Goal: Task Accomplishment & Management: Complete application form

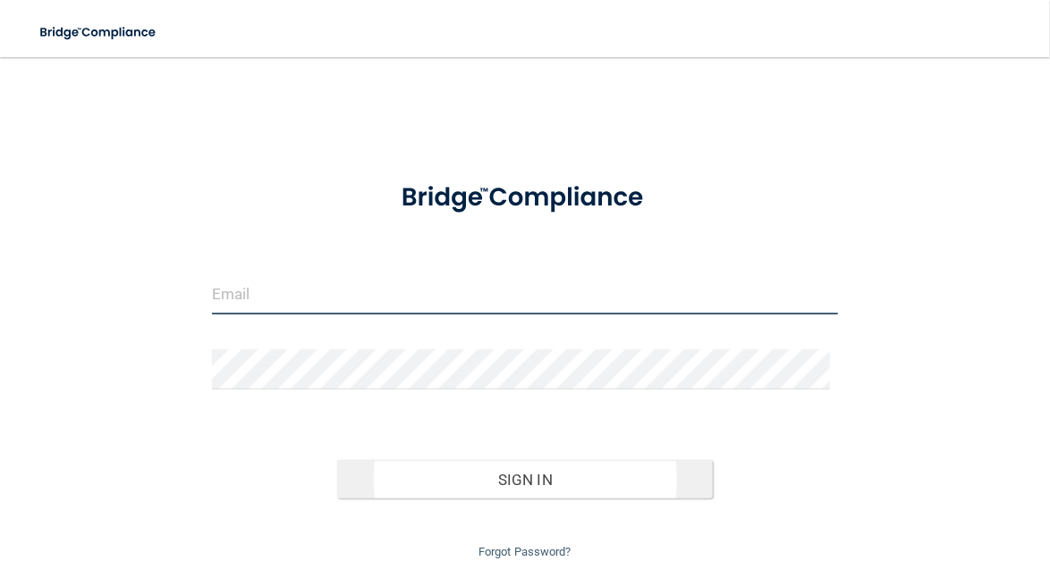
type input "[EMAIL_ADDRESS][DOMAIN_NAME]"
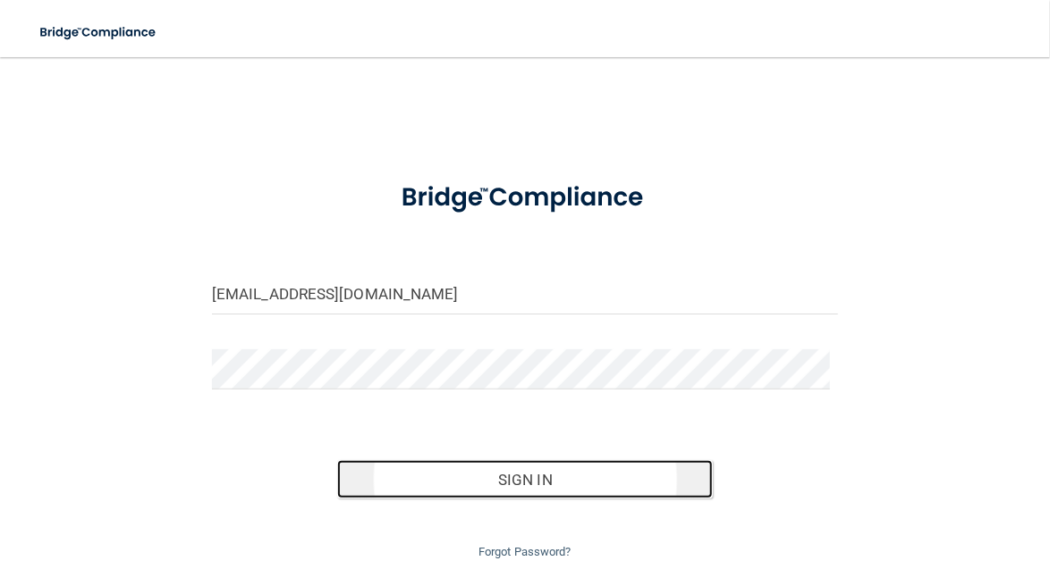
click at [511, 475] on button "Sign In" at bounding box center [524, 479] width 375 height 39
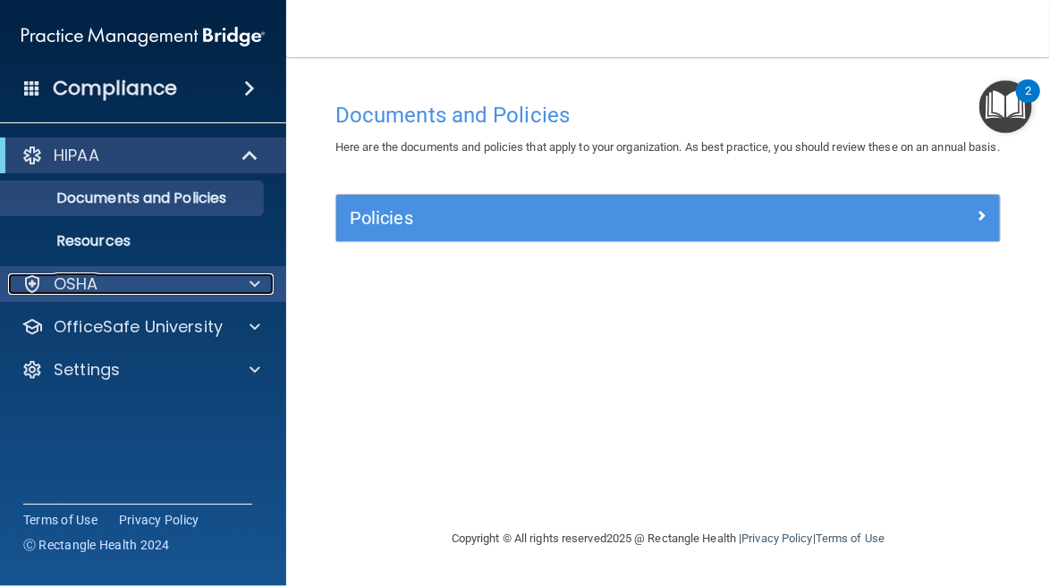
click at [253, 280] on span at bounding box center [254, 284] width 11 height 21
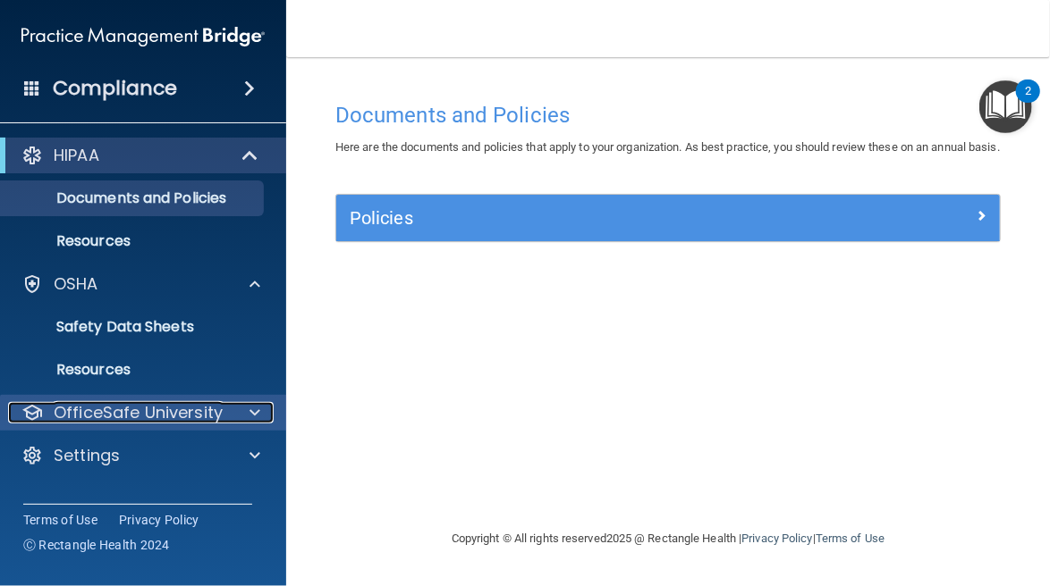
click at [256, 412] on span at bounding box center [254, 412] width 11 height 21
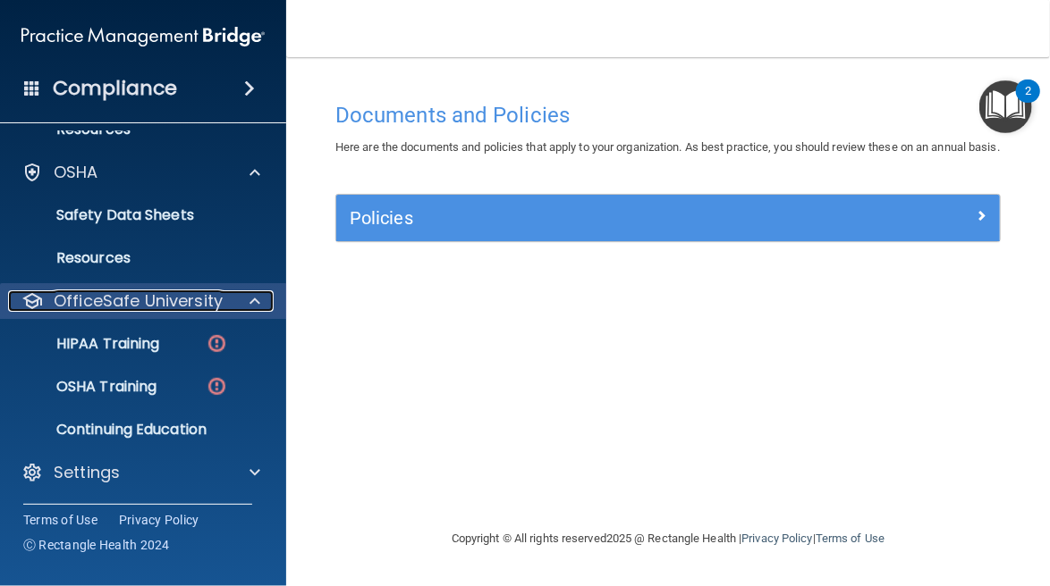
scroll to position [111, 0]
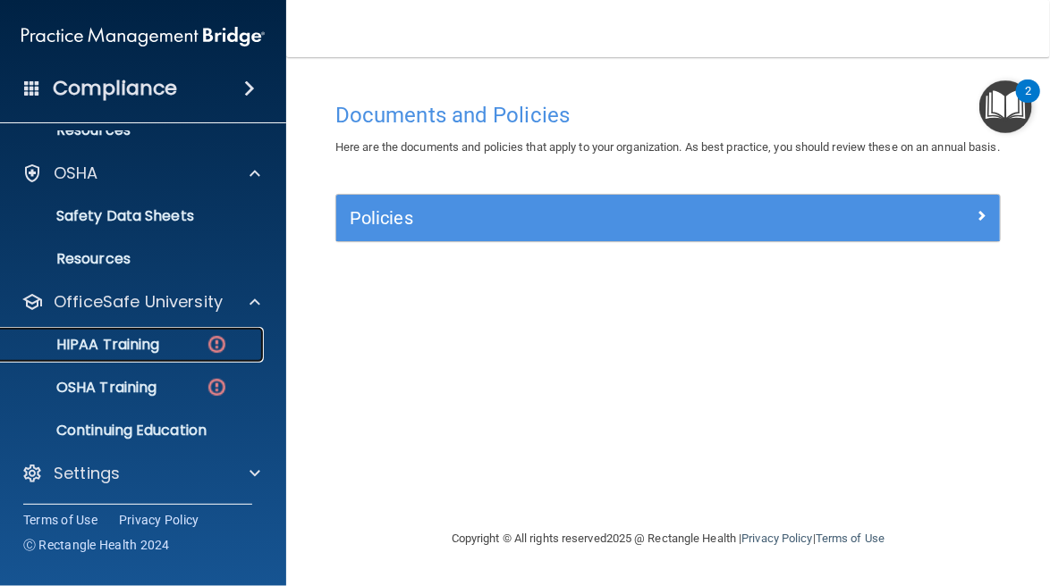
click at [106, 340] on p "HIPAA Training" at bounding box center [86, 345] width 148 height 18
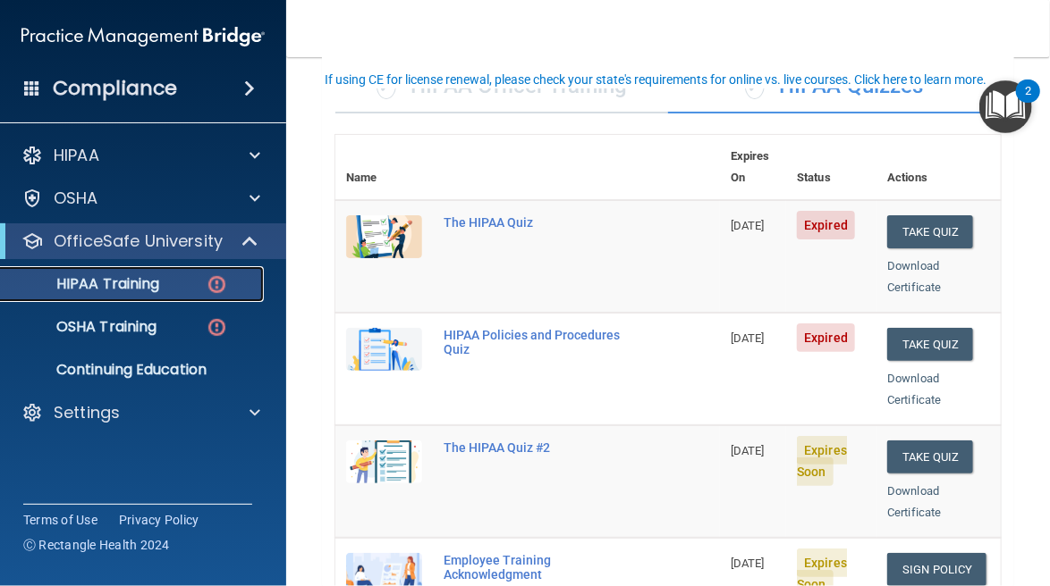
scroll to position [147, 0]
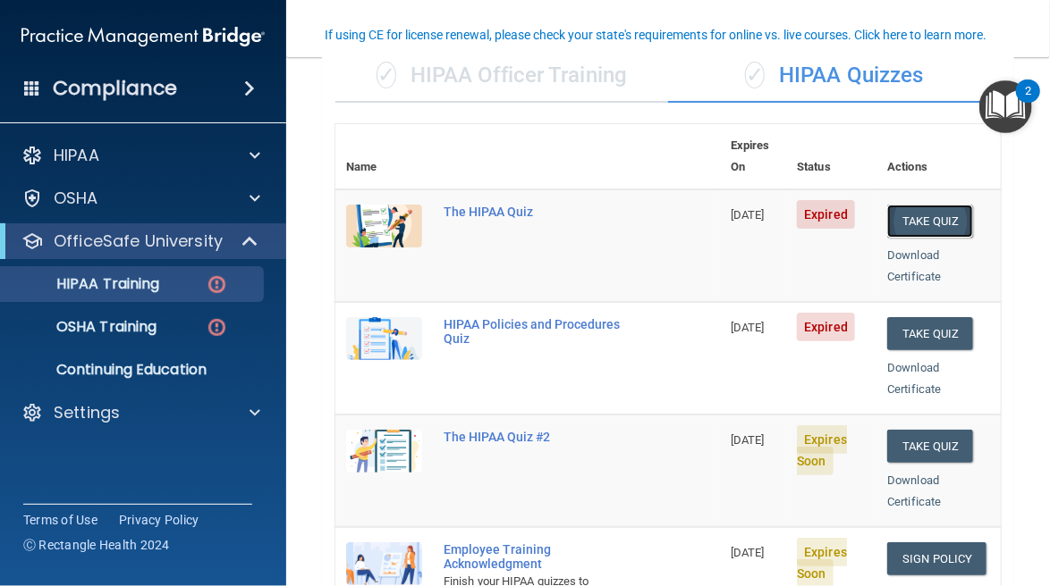
click at [930, 205] on button "Take Quiz" at bounding box center [930, 221] width 86 height 33
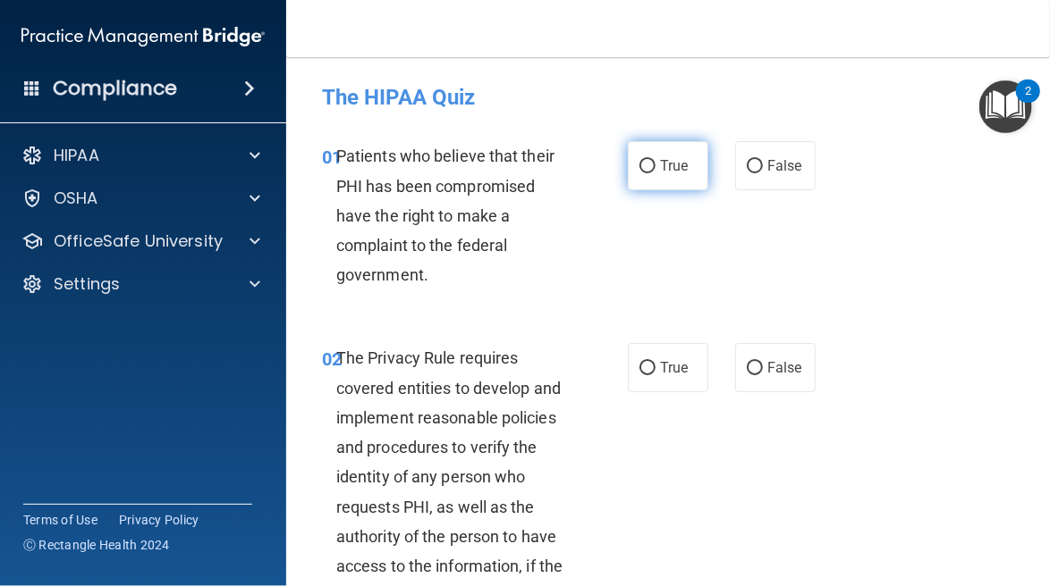
click at [660, 166] on span "True" at bounding box center [674, 165] width 28 height 17
click at [653, 166] on input "True" at bounding box center [647, 166] width 16 height 13
radio input "true"
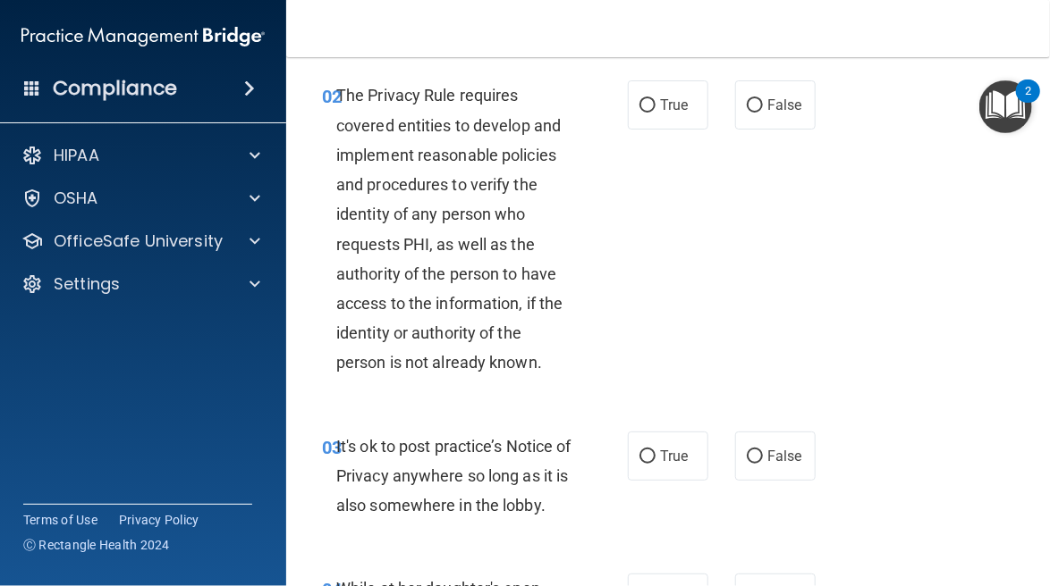
scroll to position [266, 0]
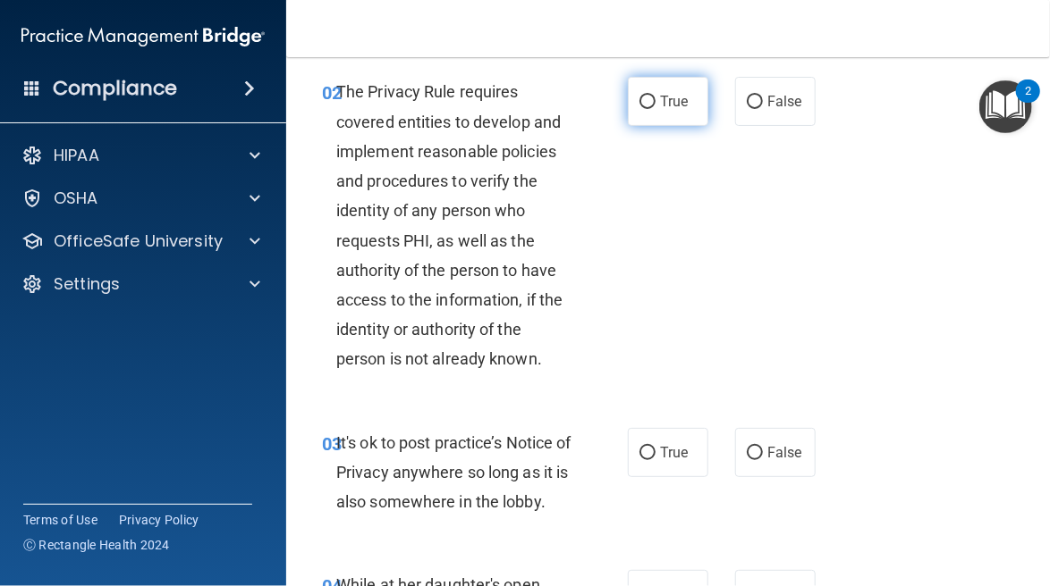
click at [644, 101] on input "True" at bounding box center [647, 102] width 16 height 13
radio input "true"
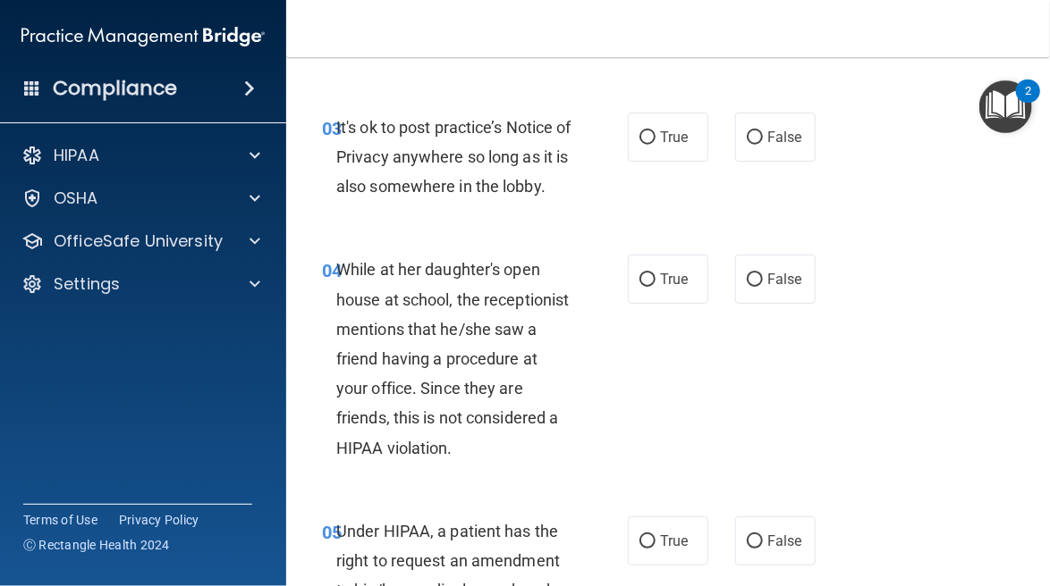
scroll to position [583, 0]
click at [652, 143] on label "True" at bounding box center [668, 136] width 80 height 49
click at [652, 143] on input "True" at bounding box center [647, 137] width 16 height 13
radio input "true"
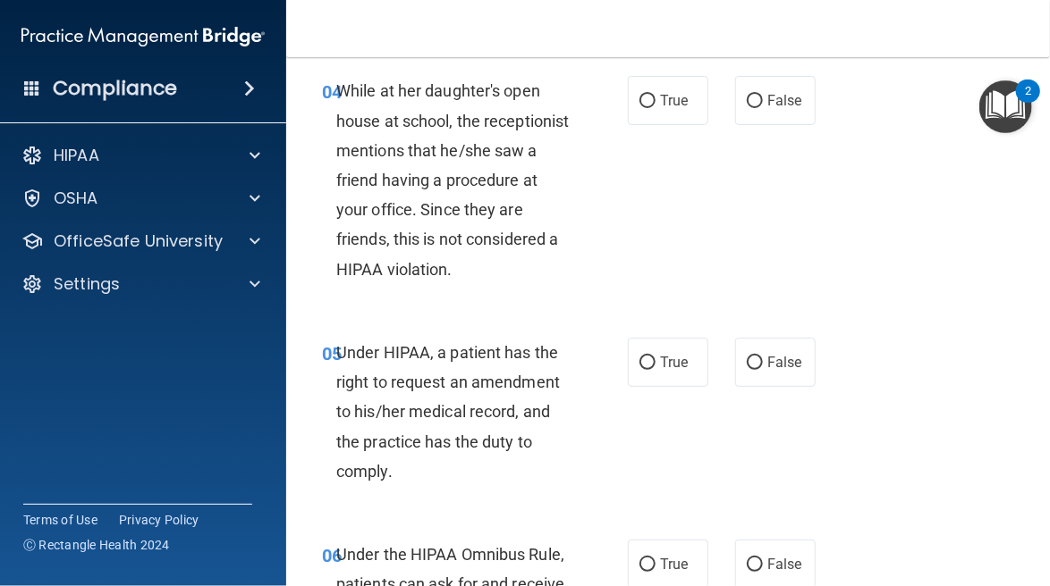
scroll to position [774, 0]
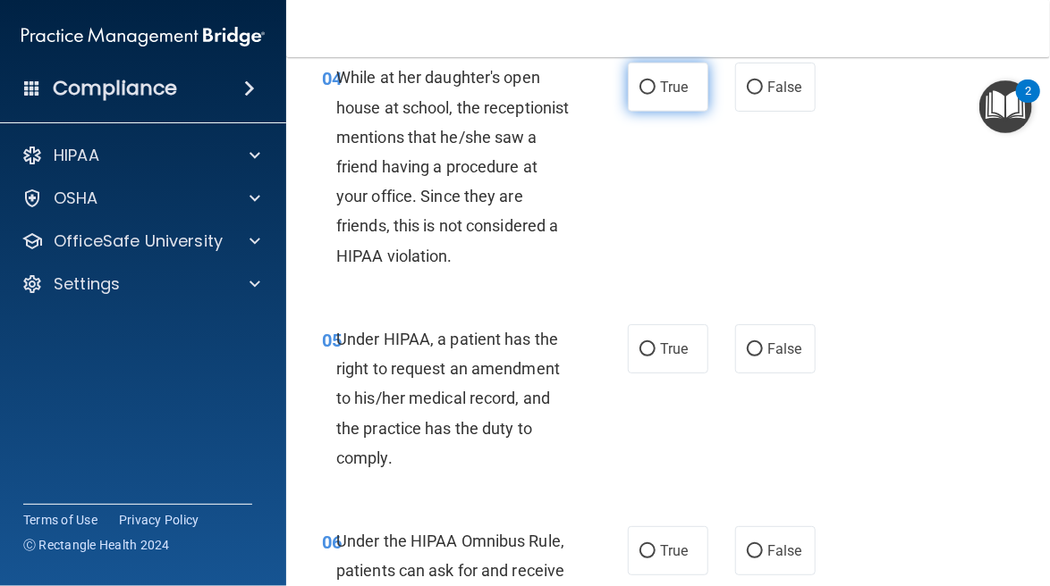
click at [662, 96] on span "True" at bounding box center [674, 87] width 28 height 17
click at [655, 95] on input "True" at bounding box center [647, 87] width 16 height 13
radio input "true"
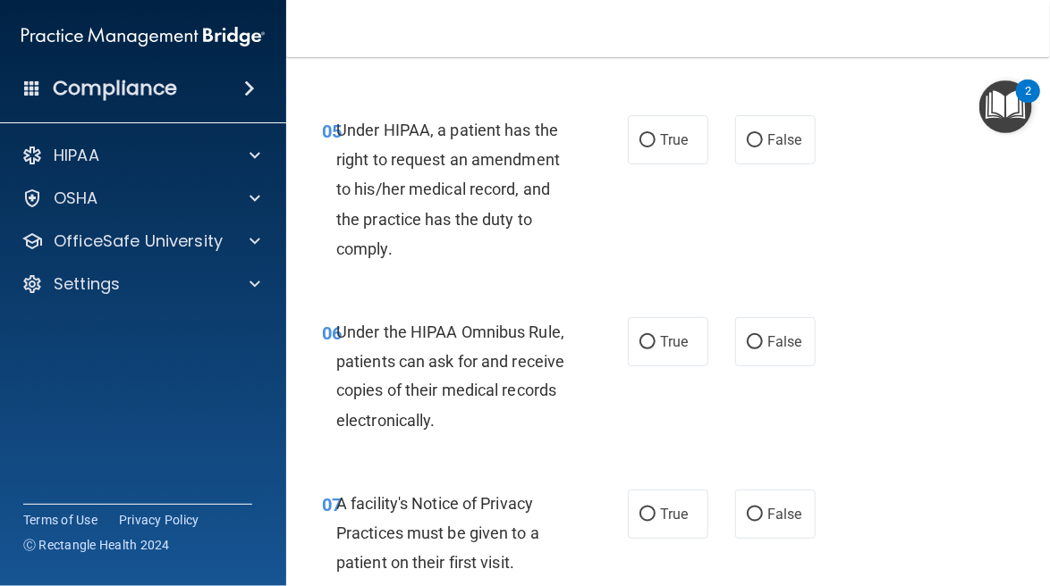
scroll to position [992, 0]
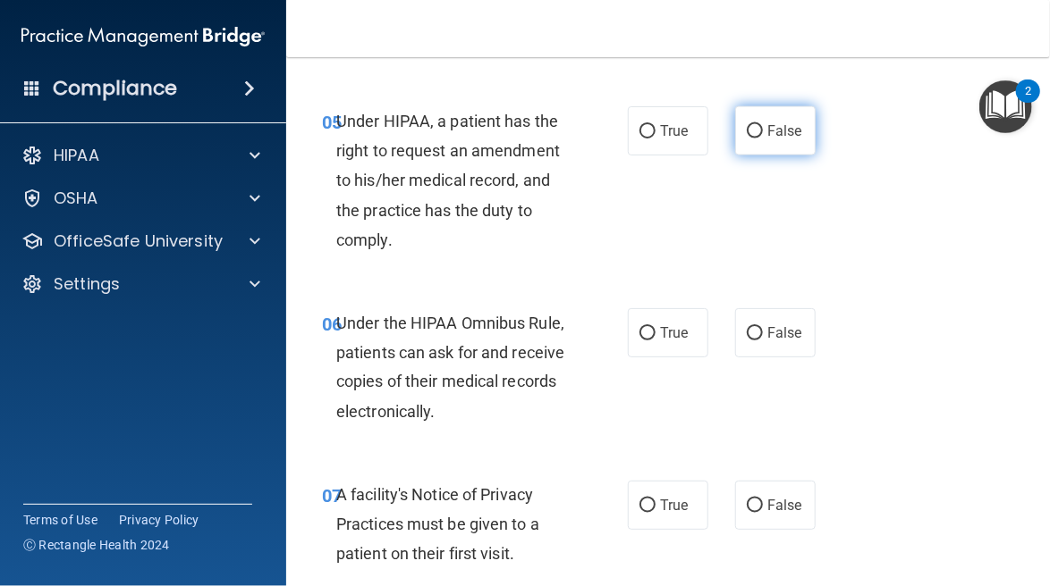
click at [767, 139] on span "False" at bounding box center [784, 130] width 35 height 17
click at [761, 139] on input "False" at bounding box center [755, 131] width 16 height 13
radio input "true"
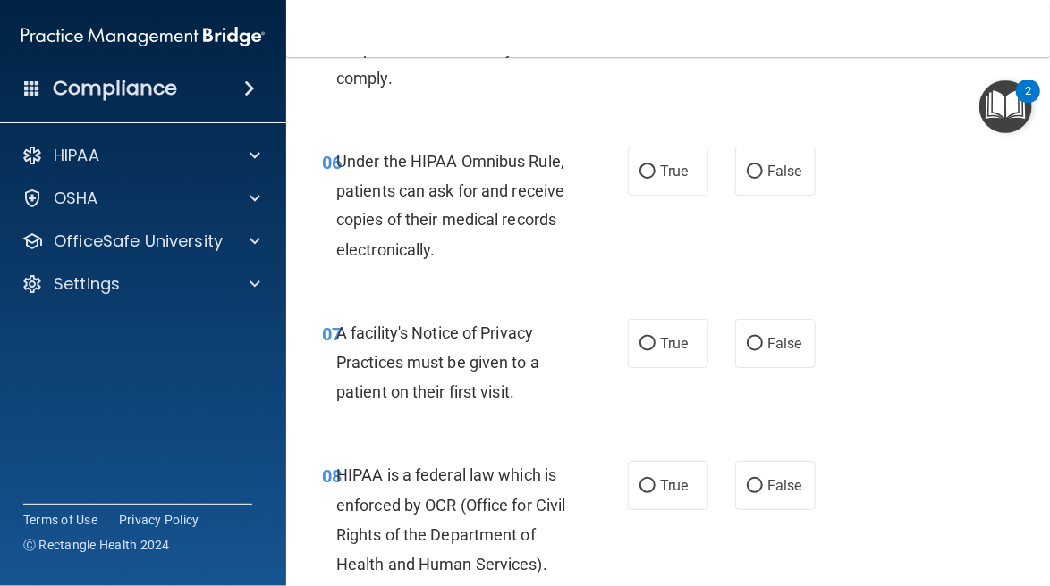
scroll to position [1169, 0]
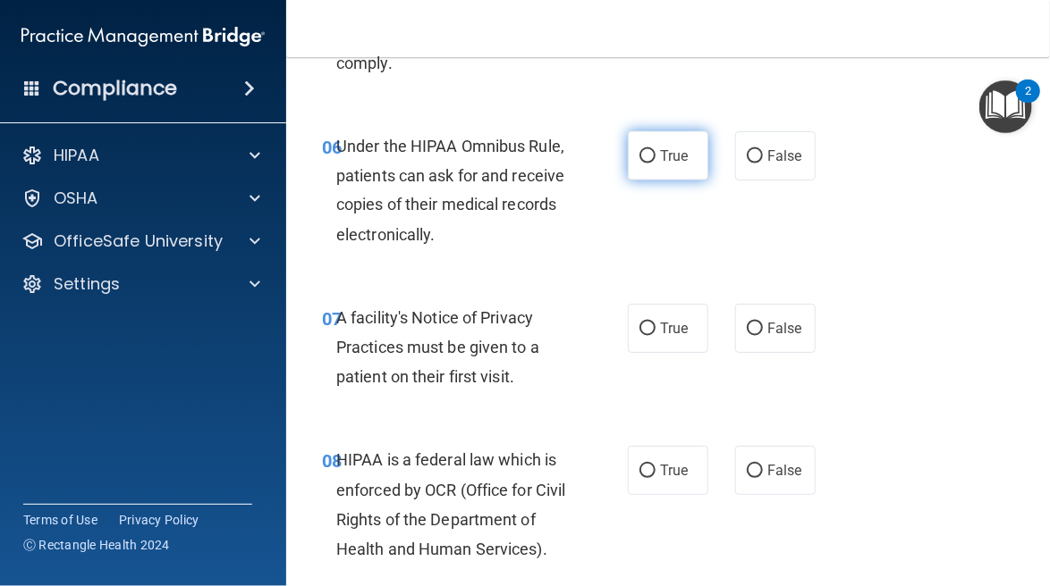
click at [662, 174] on label "True" at bounding box center [668, 155] width 80 height 49
click at [655, 164] on input "True" at bounding box center [647, 156] width 16 height 13
radio input "true"
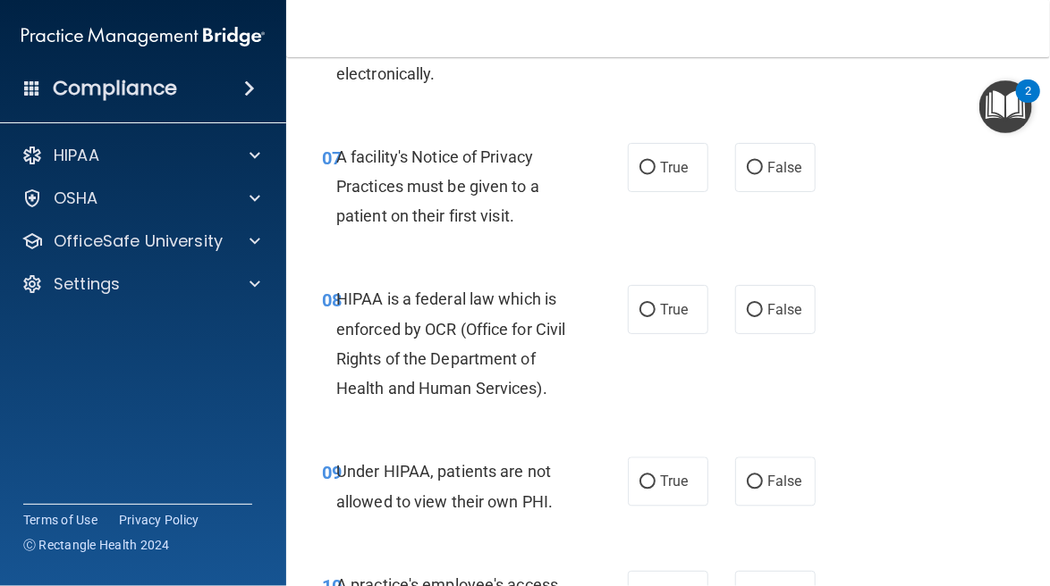
scroll to position [1330, 0]
click at [660, 176] on span "True" at bounding box center [674, 167] width 28 height 17
click at [655, 175] on input "True" at bounding box center [647, 168] width 16 height 13
radio input "true"
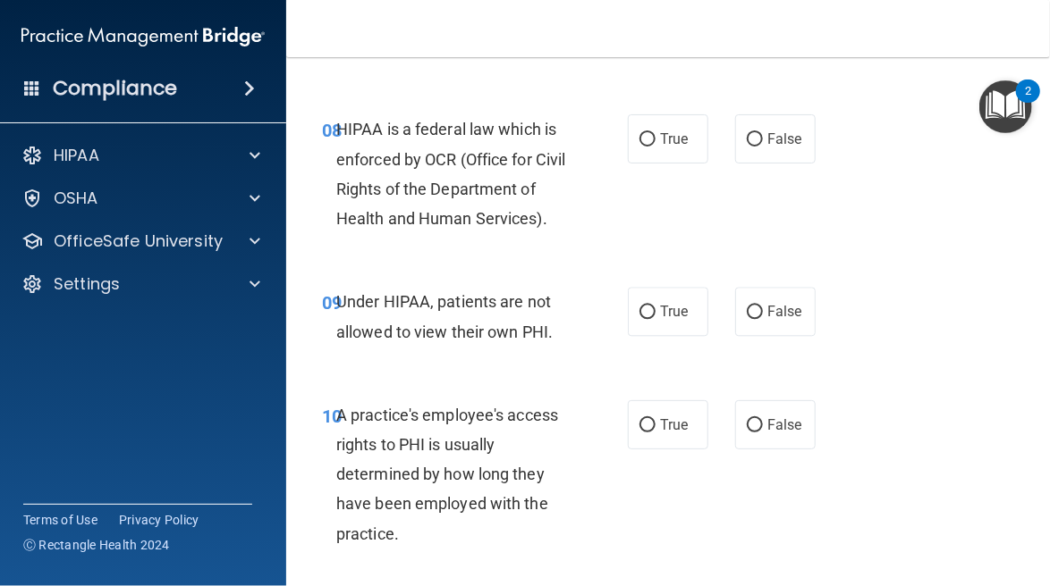
scroll to position [1502, 0]
click at [639, 146] on input "True" at bounding box center [647, 138] width 16 height 13
radio input "true"
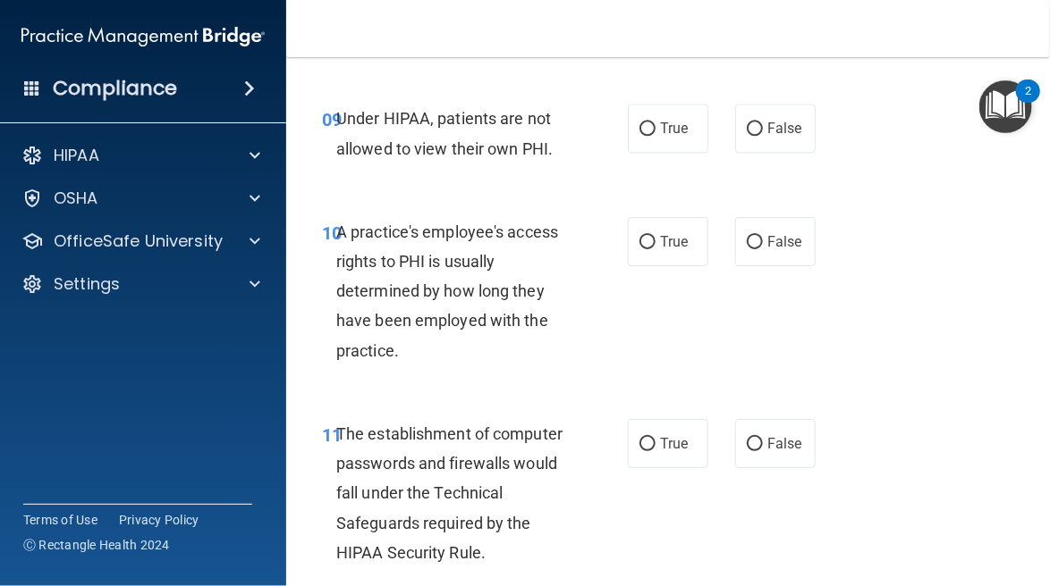
scroll to position [1691, 0]
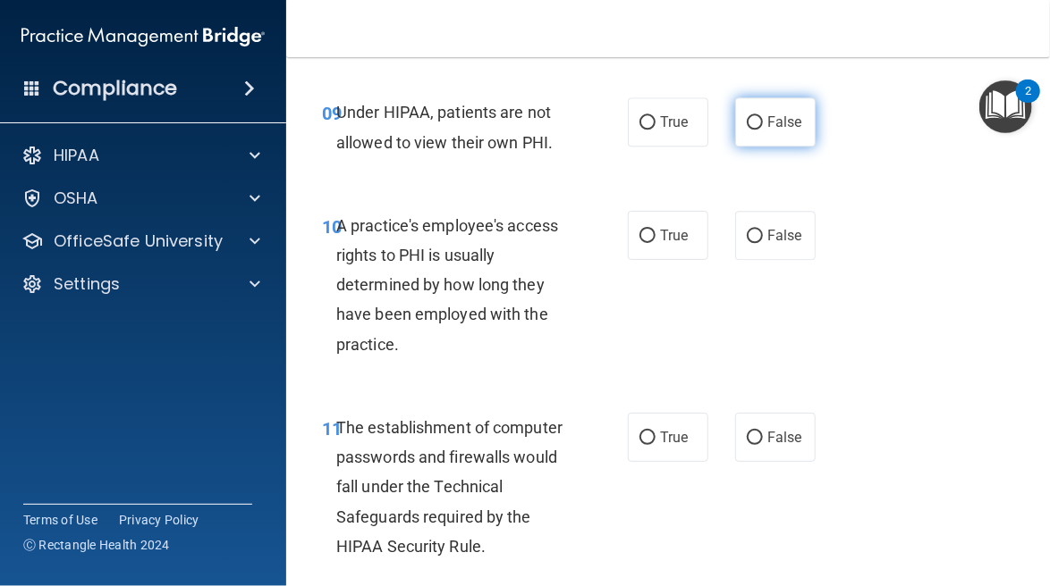
click at [763, 140] on label "False" at bounding box center [775, 121] width 80 height 49
click at [763, 130] on input "False" at bounding box center [755, 122] width 16 height 13
radio input "true"
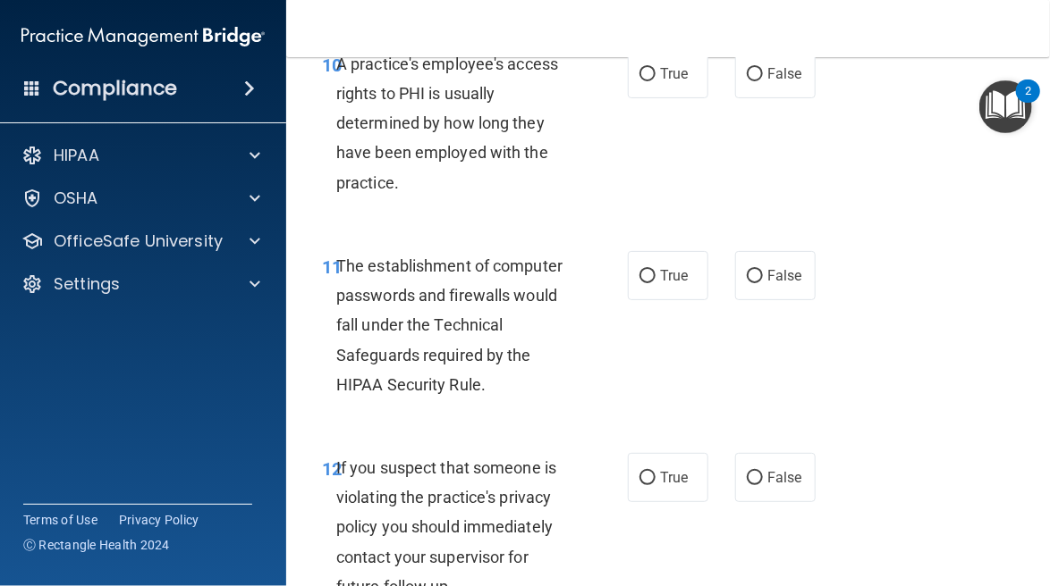
scroll to position [1809, 0]
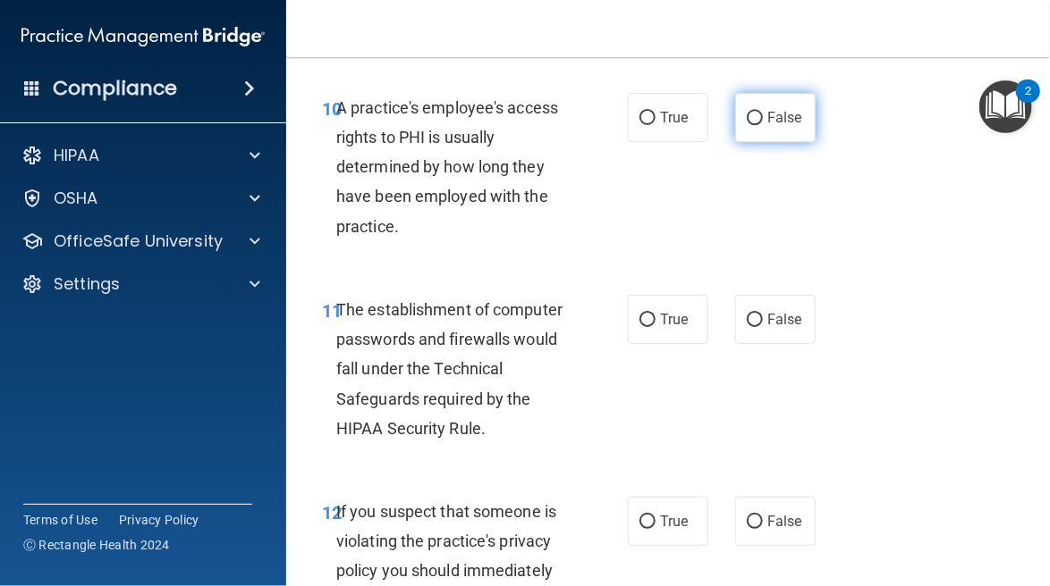
click at [776, 126] on span "False" at bounding box center [784, 117] width 35 height 17
click at [763, 125] on input "False" at bounding box center [755, 118] width 16 height 13
radio input "true"
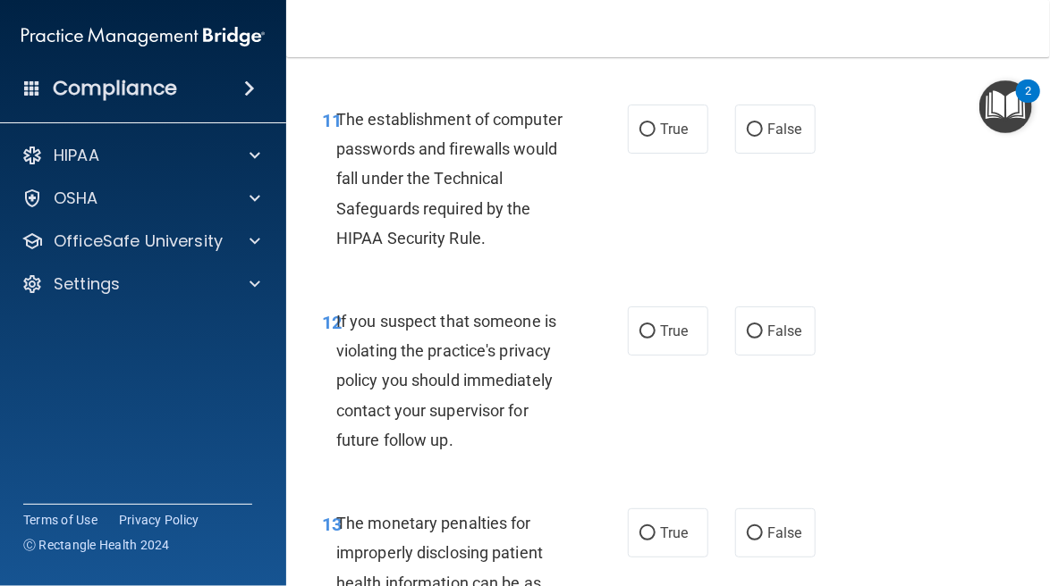
scroll to position [2013, 0]
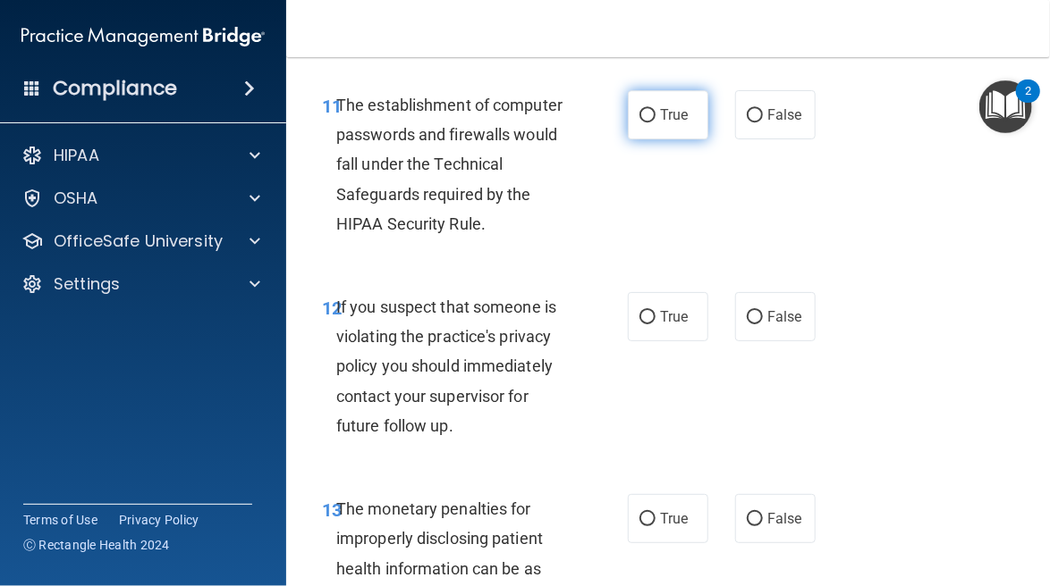
click at [672, 123] on span "True" at bounding box center [674, 114] width 28 height 17
click at [655, 122] on input "True" at bounding box center [647, 115] width 16 height 13
radio input "true"
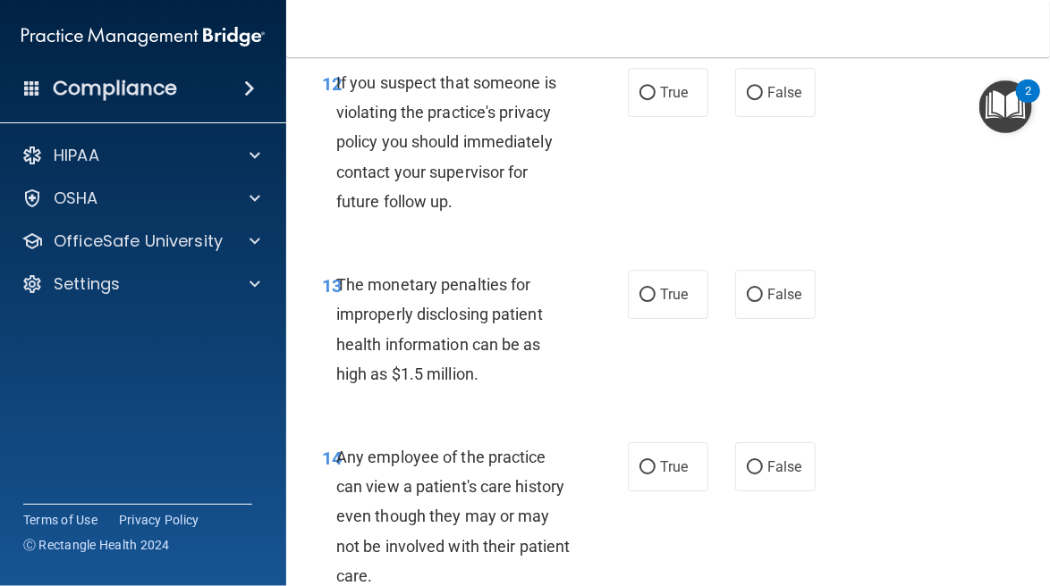
scroll to position [2239, 0]
click at [660, 100] on span "True" at bounding box center [674, 91] width 28 height 17
click at [654, 99] on input "True" at bounding box center [647, 92] width 16 height 13
radio input "true"
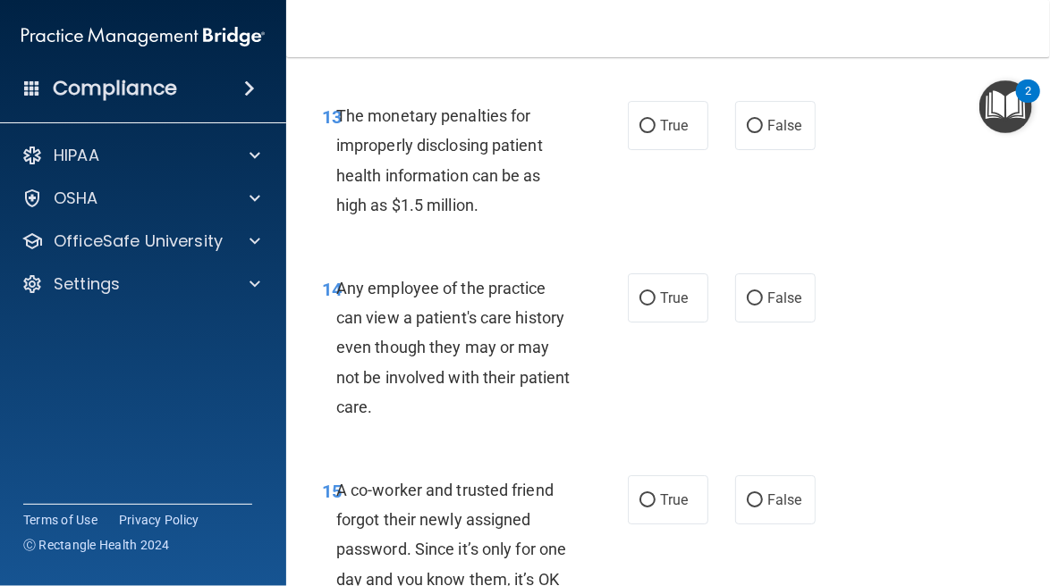
scroll to position [2410, 0]
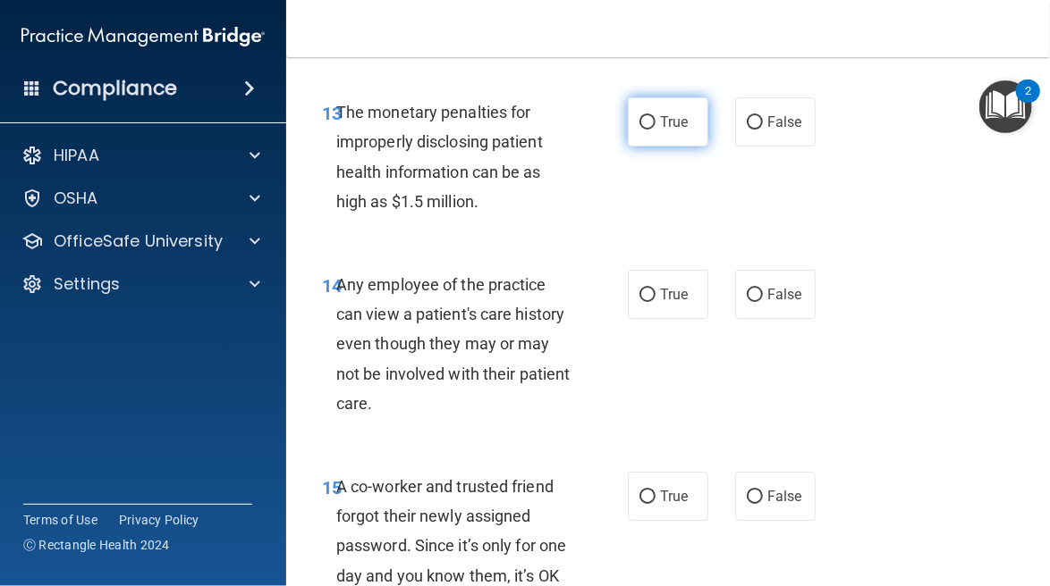
click at [643, 130] on input "True" at bounding box center [647, 122] width 16 height 13
radio input "true"
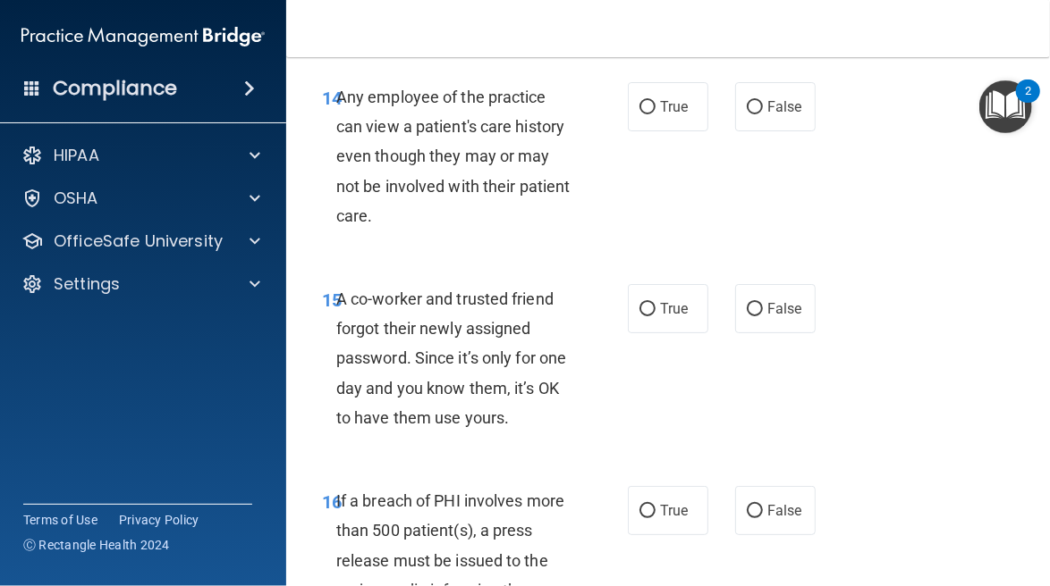
scroll to position [2603, 0]
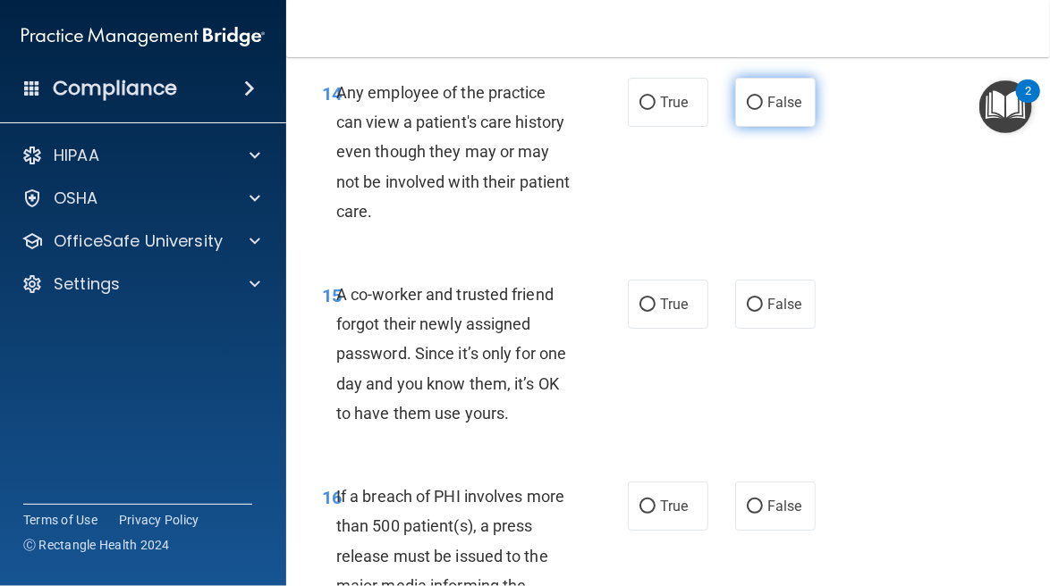
click at [783, 111] on span "False" at bounding box center [784, 102] width 35 height 17
click at [763, 110] on input "False" at bounding box center [755, 103] width 16 height 13
radio input "true"
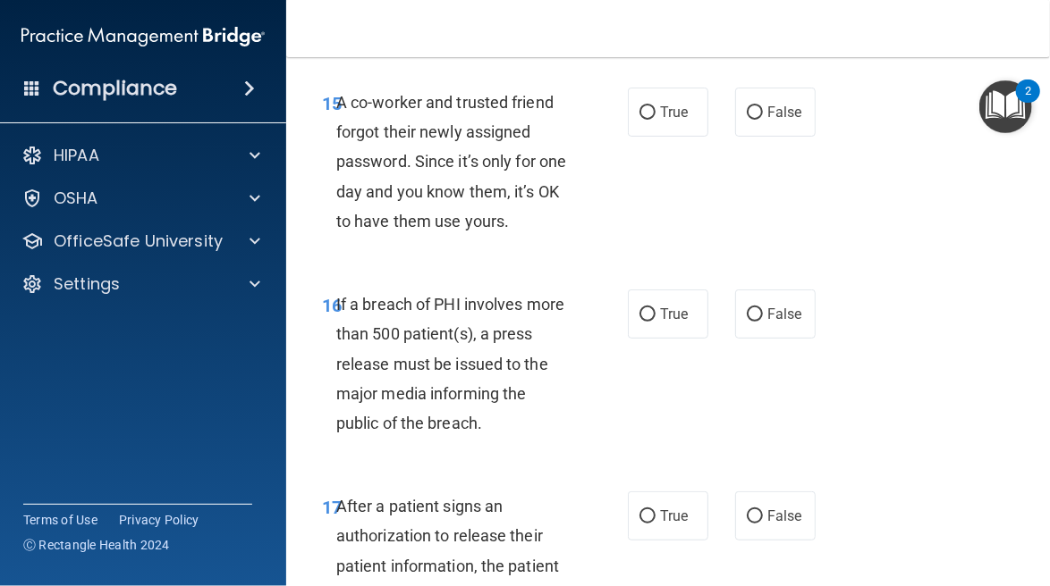
scroll to position [2796, 0]
click at [751, 119] on input "False" at bounding box center [755, 111] width 16 height 13
radio input "true"
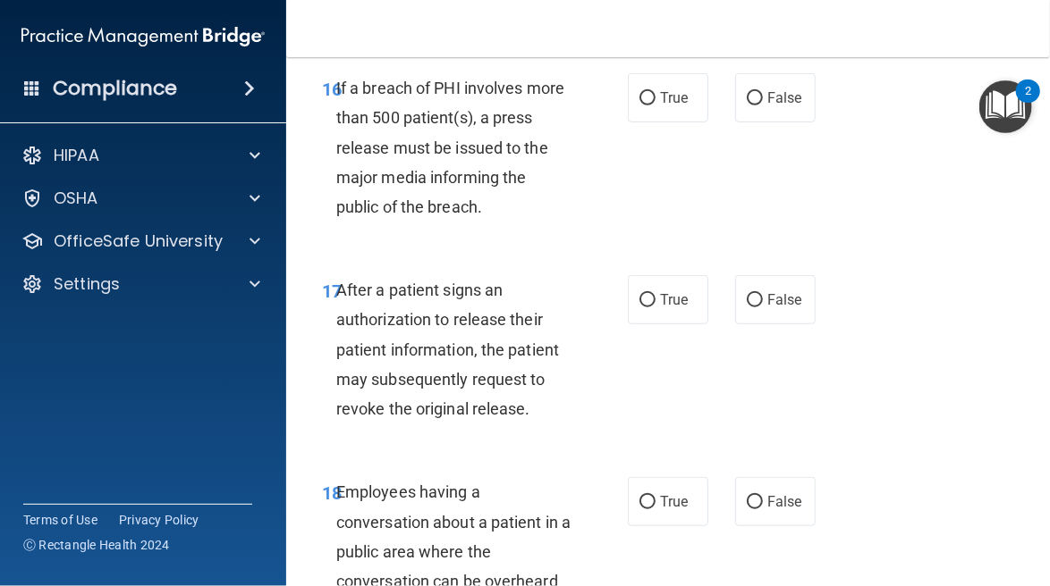
scroll to position [3013, 0]
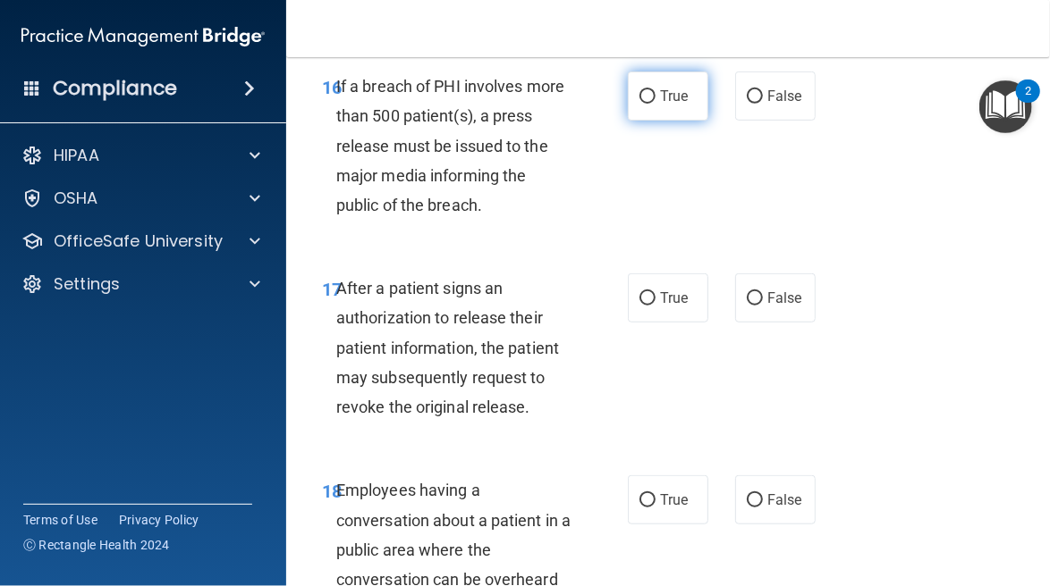
click at [635, 121] on label "True" at bounding box center [668, 96] width 80 height 49
click at [639, 104] on input "True" at bounding box center [647, 96] width 16 height 13
radio input "true"
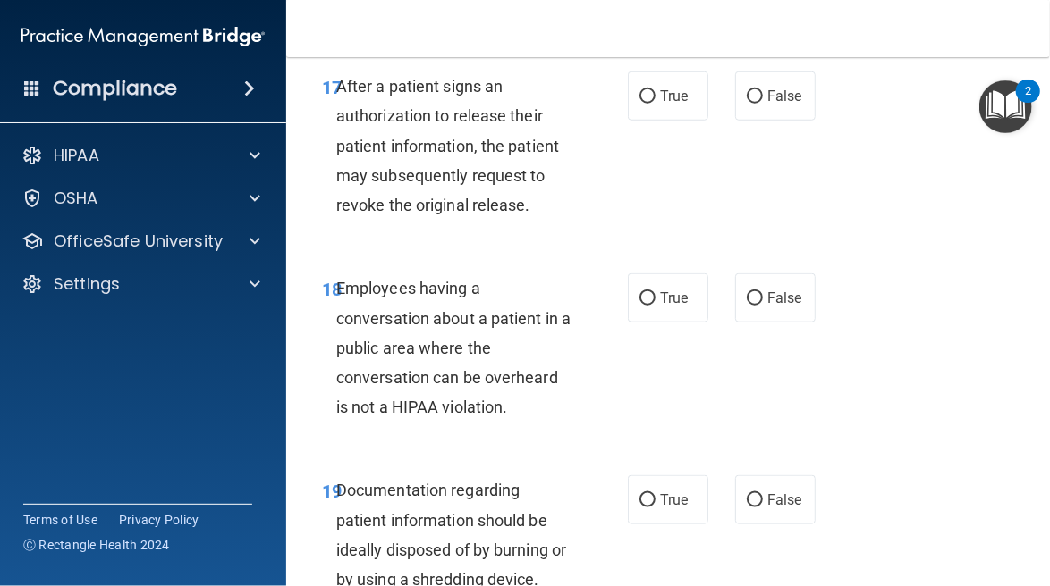
scroll to position [3218, 0]
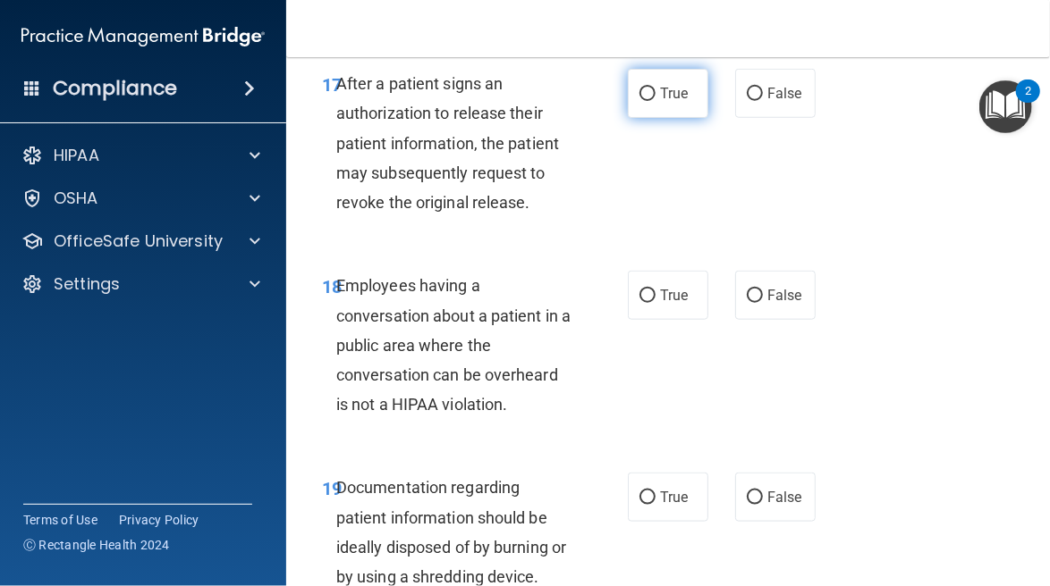
click at [644, 101] on input "True" at bounding box center [647, 94] width 16 height 13
radio input "true"
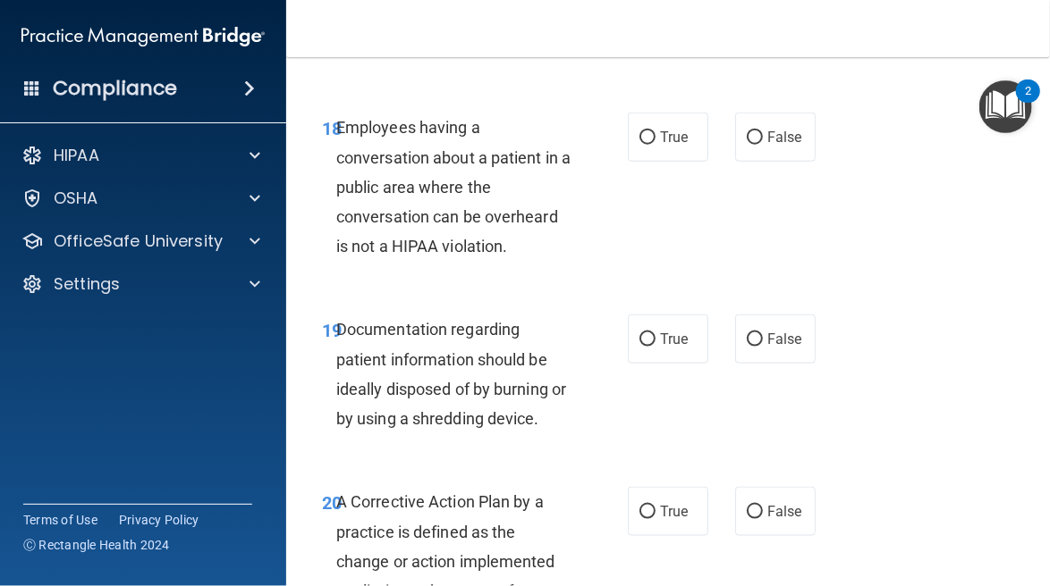
scroll to position [3379, 0]
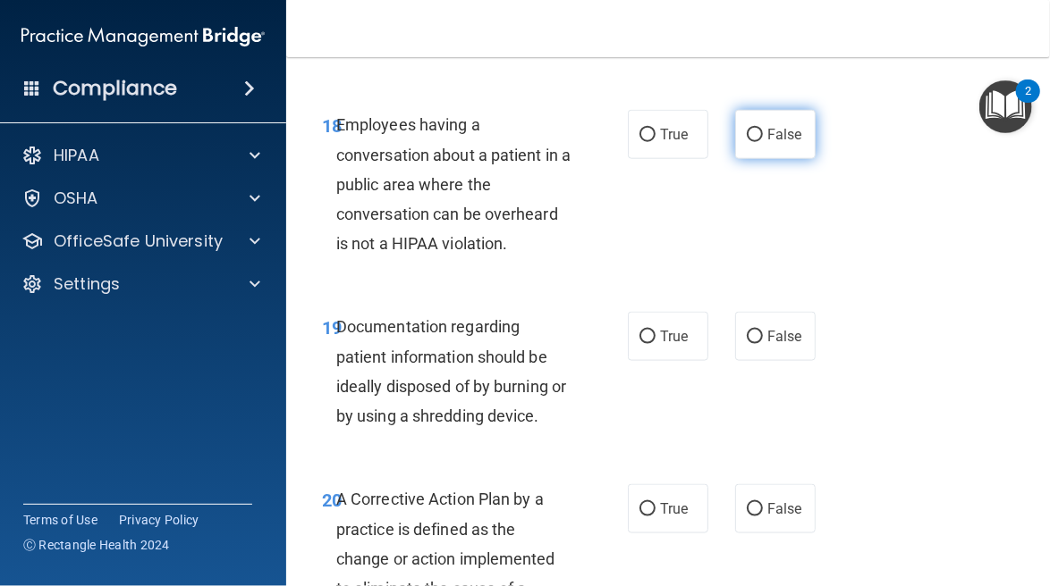
click at [767, 143] on span "False" at bounding box center [784, 134] width 35 height 17
click at [763, 142] on input "False" at bounding box center [755, 135] width 16 height 13
radio input "true"
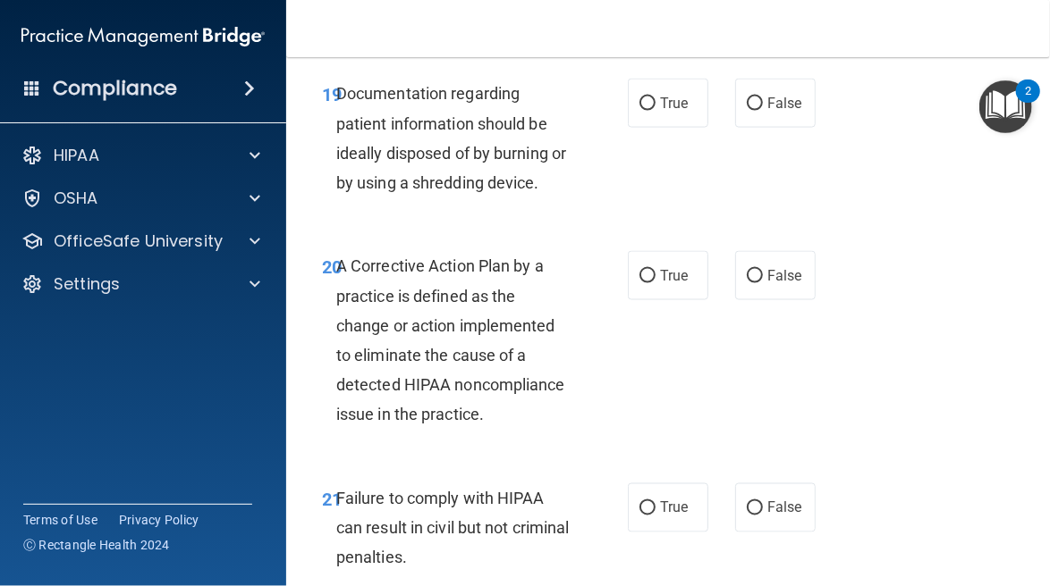
scroll to position [3617, 0]
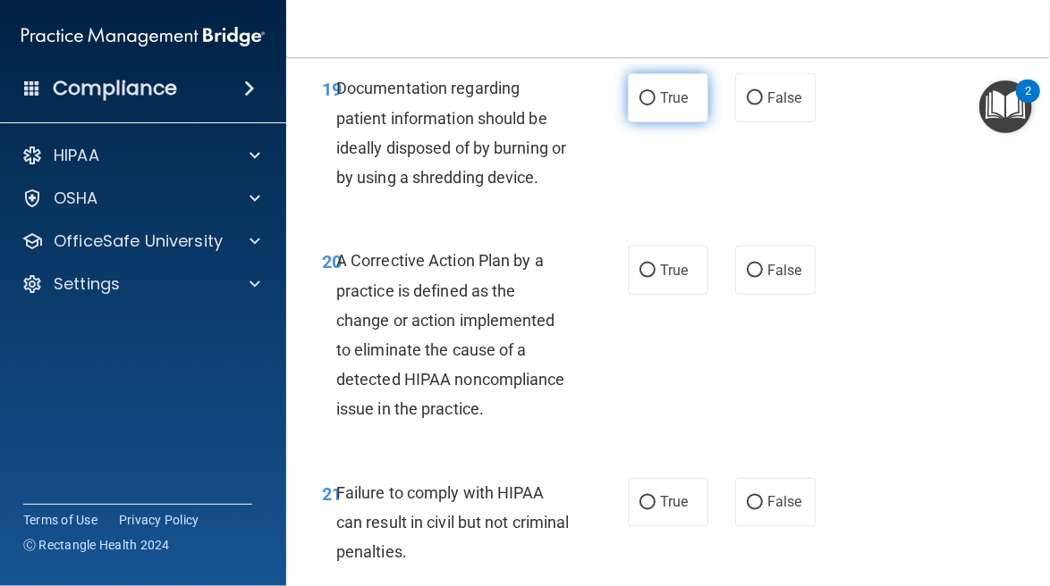
click at [646, 105] on input "True" at bounding box center [647, 98] width 16 height 13
radio input "true"
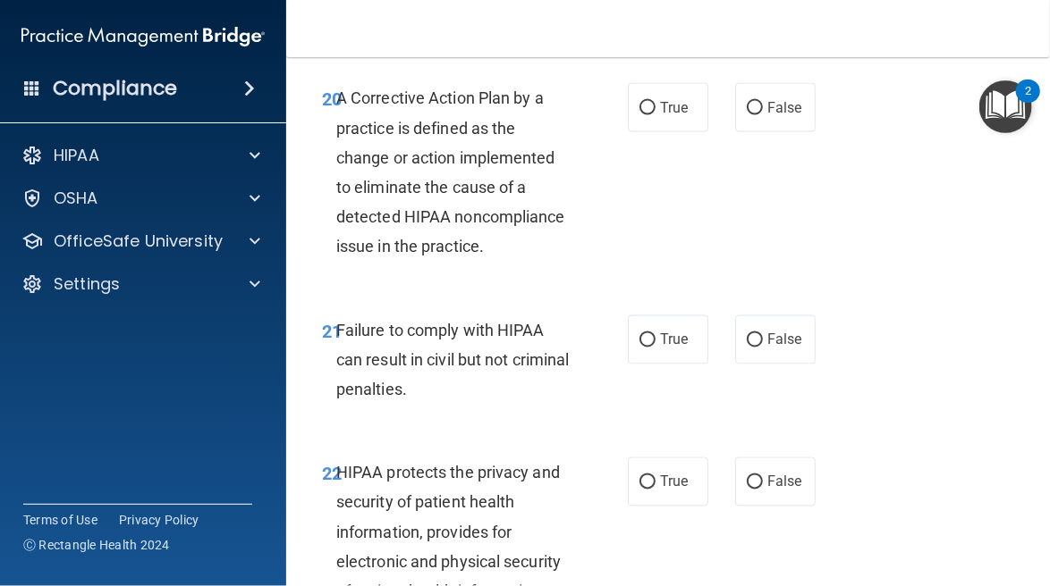
scroll to position [3783, 0]
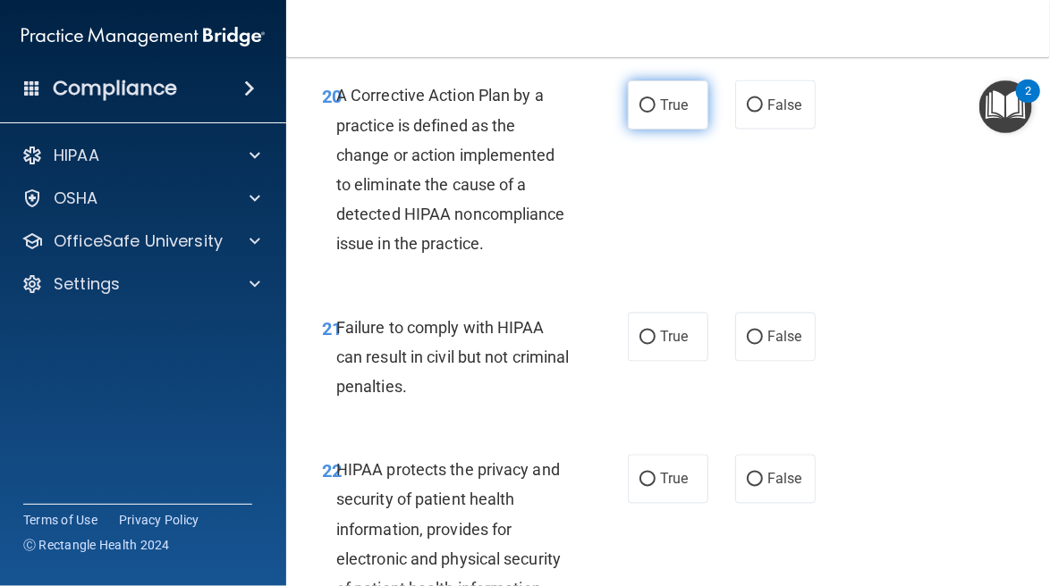
click at [663, 114] on span "True" at bounding box center [674, 105] width 28 height 17
click at [655, 113] on input "True" at bounding box center [647, 105] width 16 height 13
radio input "true"
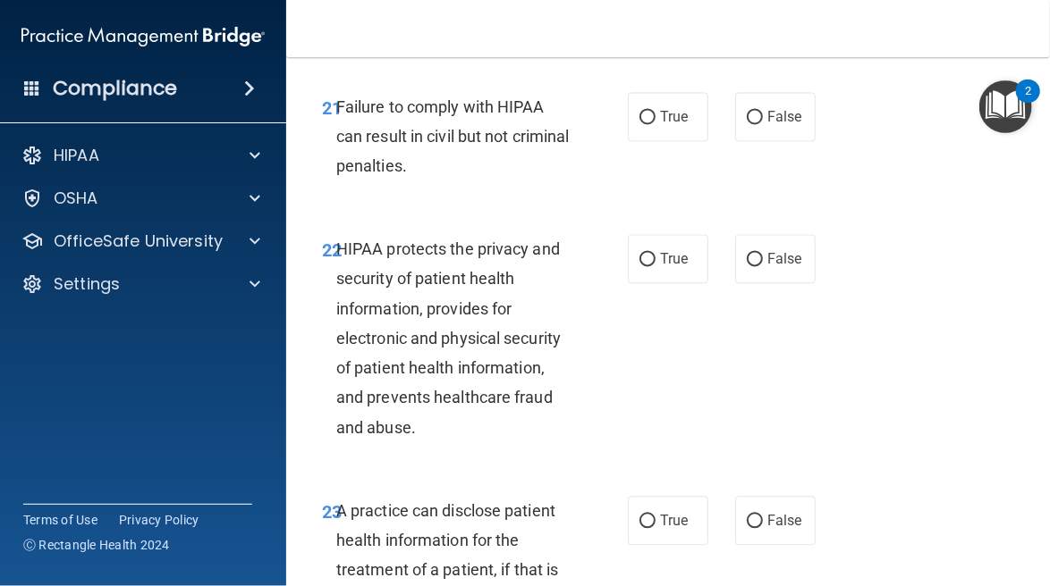
scroll to position [4004, 0]
click at [756, 140] on label "False" at bounding box center [775, 115] width 80 height 49
click at [756, 123] on input "False" at bounding box center [755, 116] width 16 height 13
radio input "true"
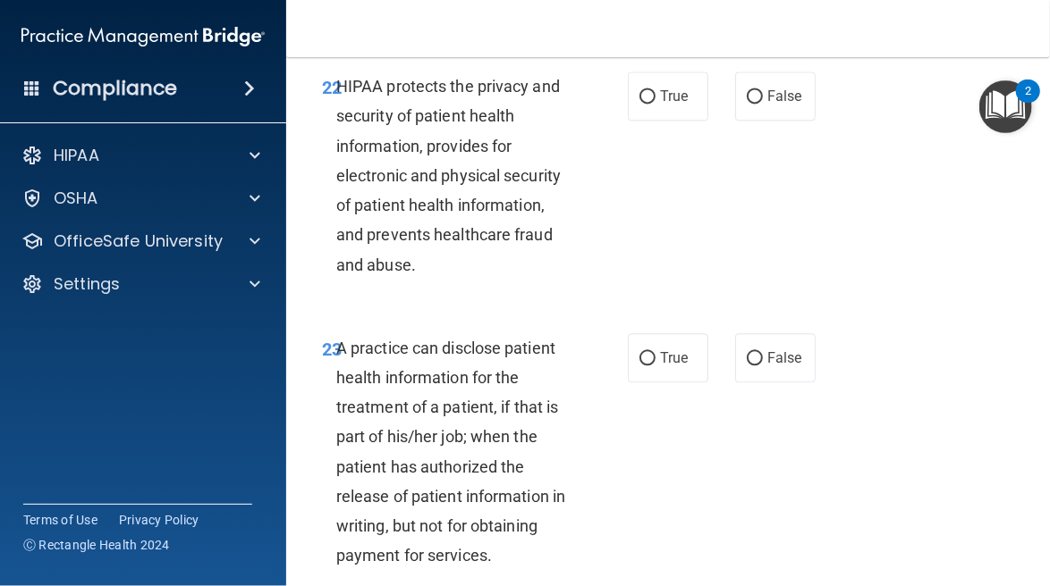
scroll to position [4190, 0]
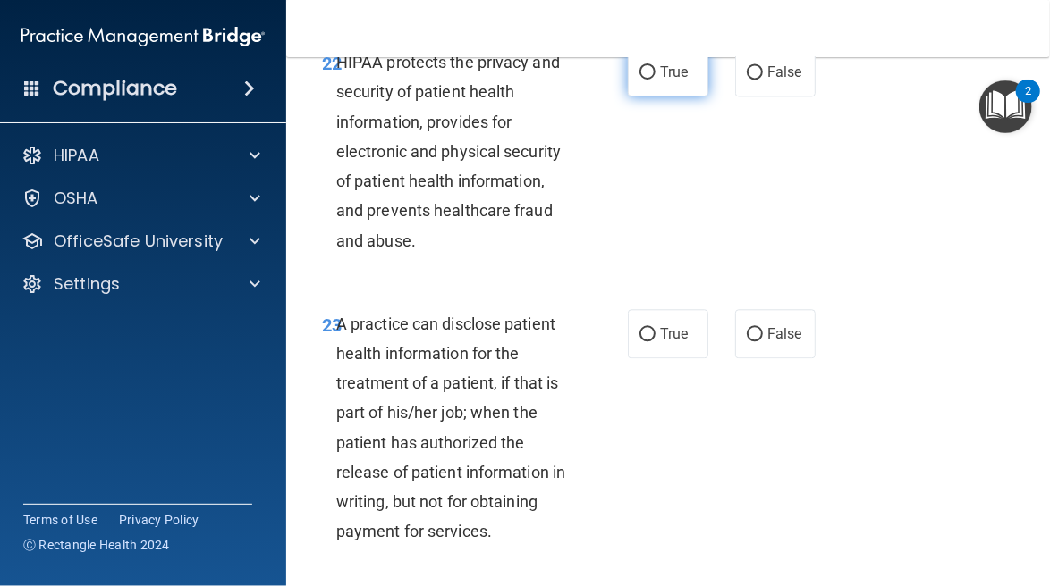
click at [645, 80] on input "True" at bounding box center [647, 72] width 16 height 13
radio input "true"
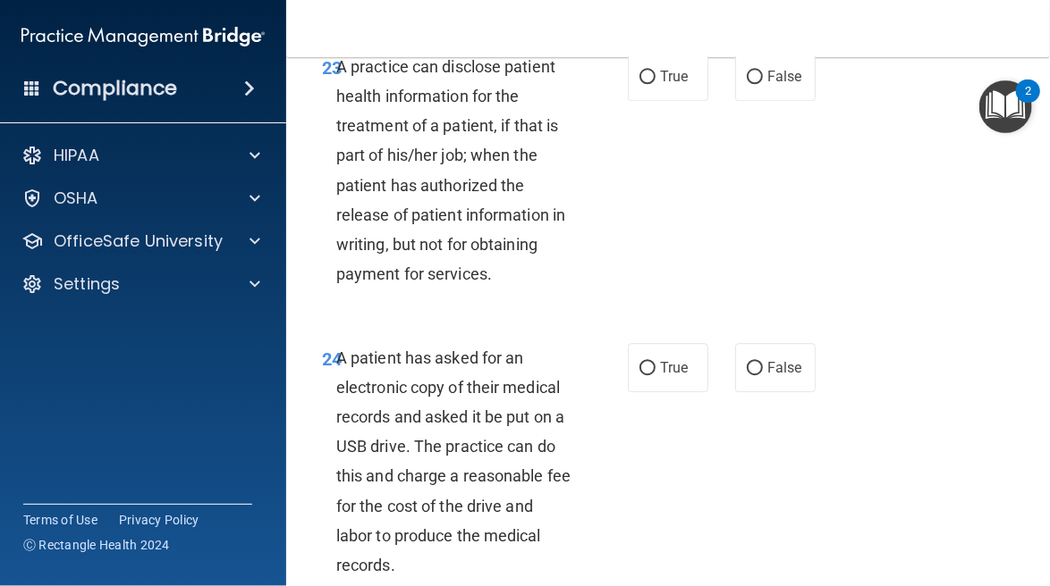
scroll to position [4449, 0]
click at [651, 100] on label "True" at bounding box center [668, 75] width 80 height 49
click at [651, 83] on input "True" at bounding box center [647, 76] width 16 height 13
radio input "true"
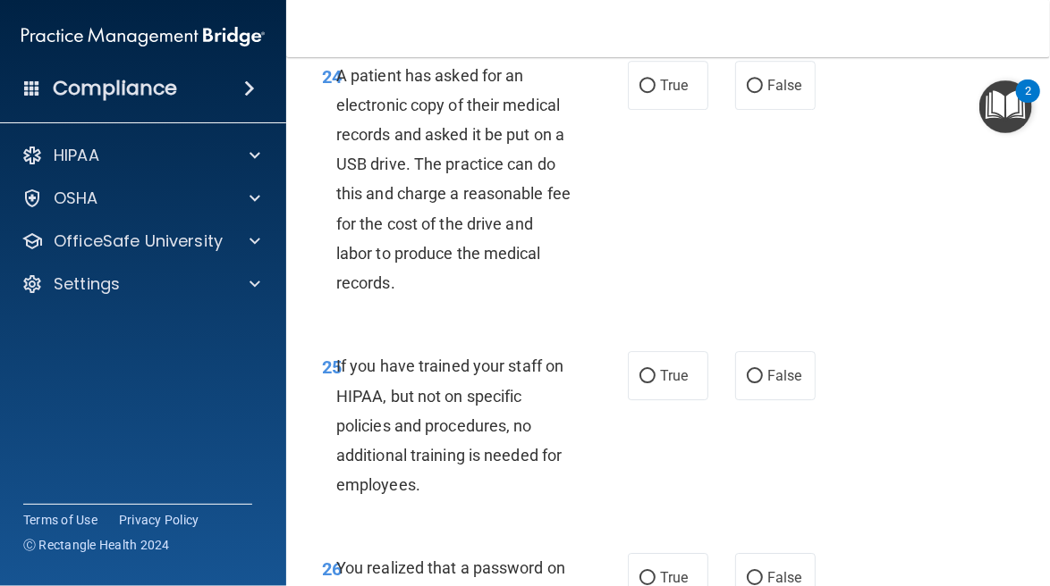
scroll to position [4731, 0]
click at [641, 109] on label "True" at bounding box center [668, 84] width 80 height 49
click at [641, 92] on input "True" at bounding box center [647, 85] width 16 height 13
radio input "true"
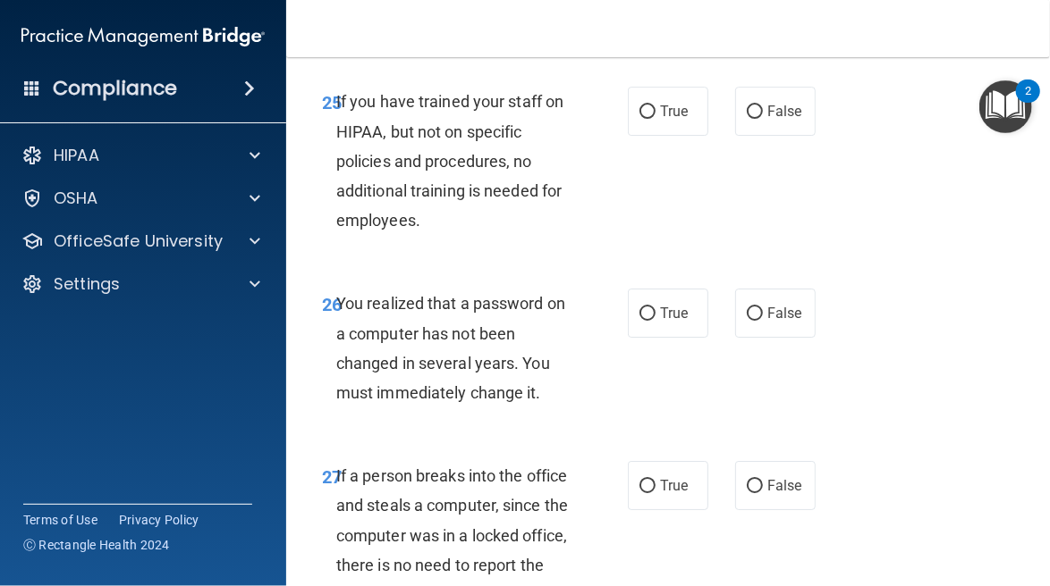
scroll to position [5007, 0]
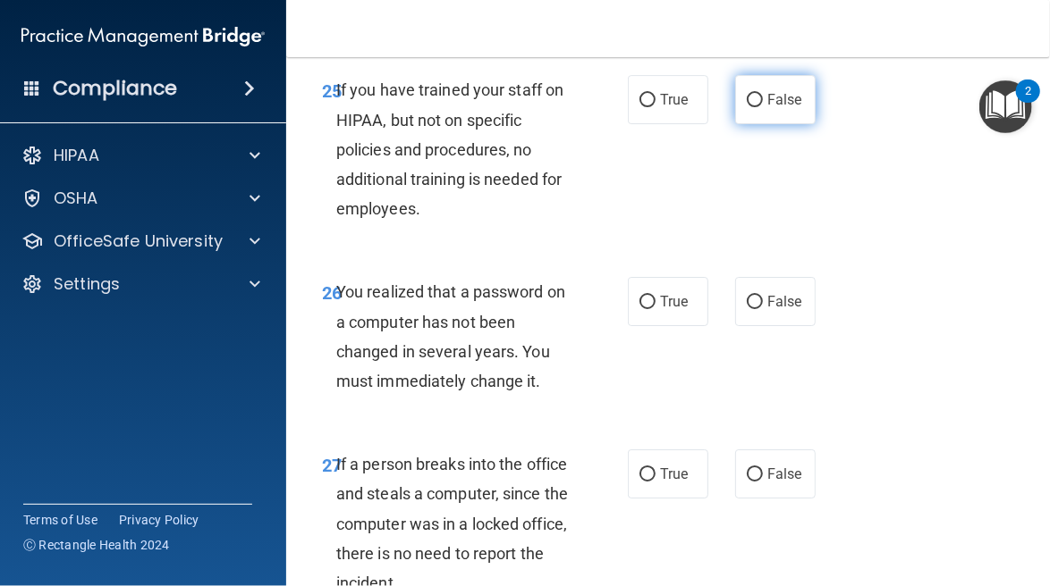
click at [767, 108] on span "False" at bounding box center [784, 99] width 35 height 17
click at [758, 107] on input "False" at bounding box center [755, 100] width 16 height 13
radio input "true"
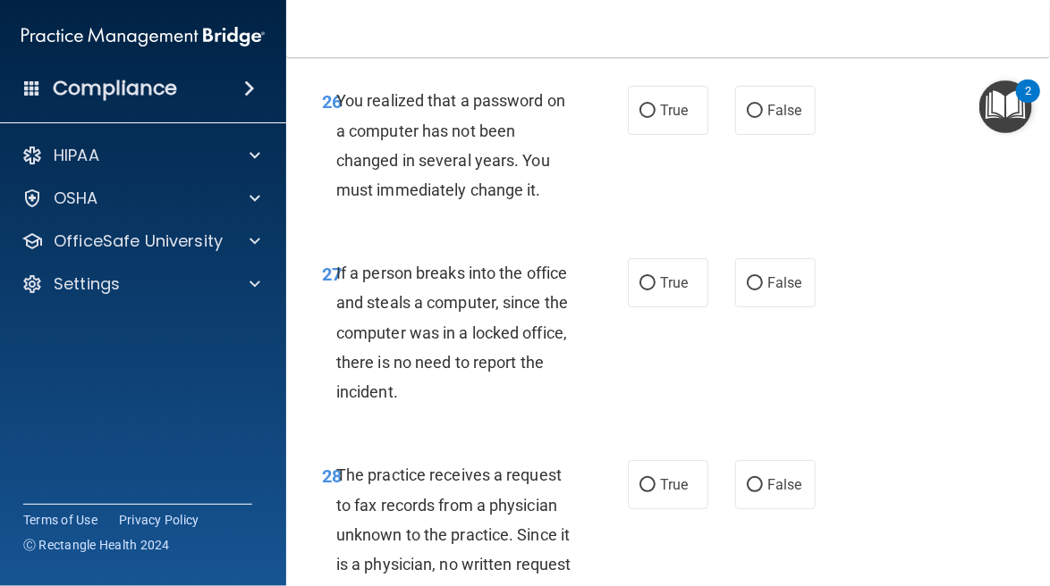
scroll to position [5203, 0]
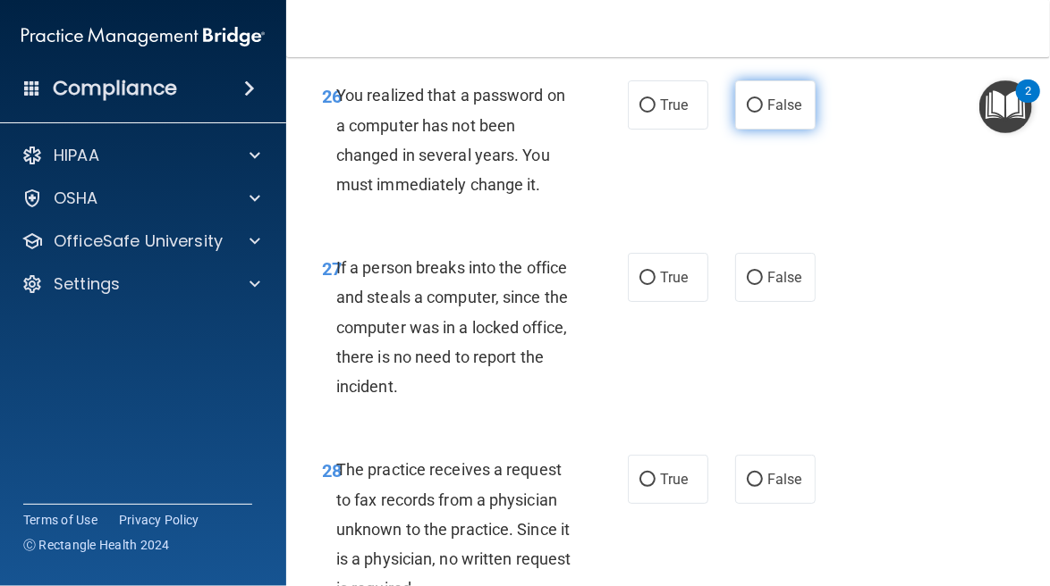
click at [767, 114] on span "False" at bounding box center [784, 105] width 35 height 17
click at [763, 113] on input "False" at bounding box center [755, 105] width 16 height 13
radio input "true"
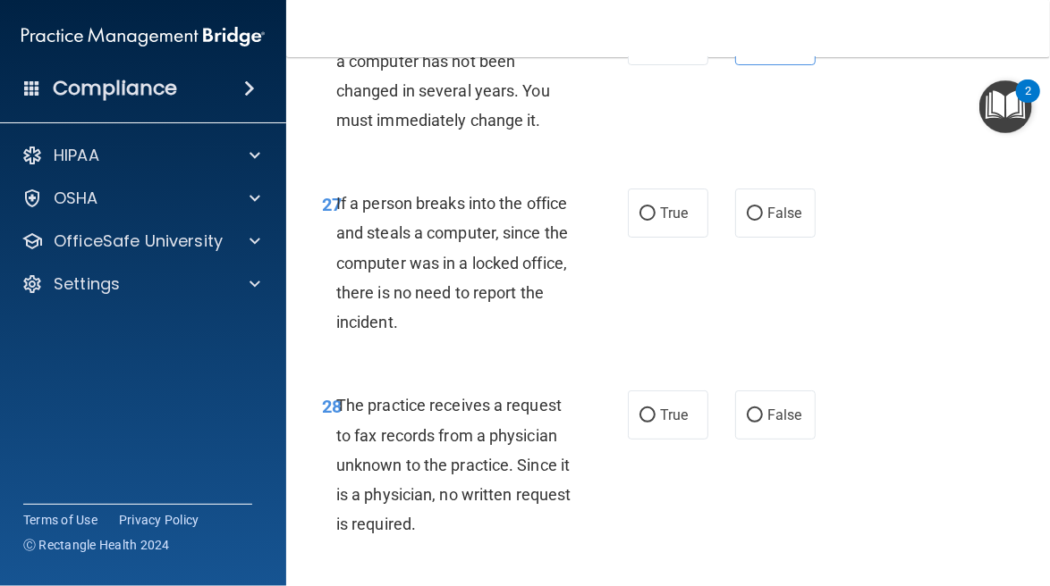
scroll to position [5270, 0]
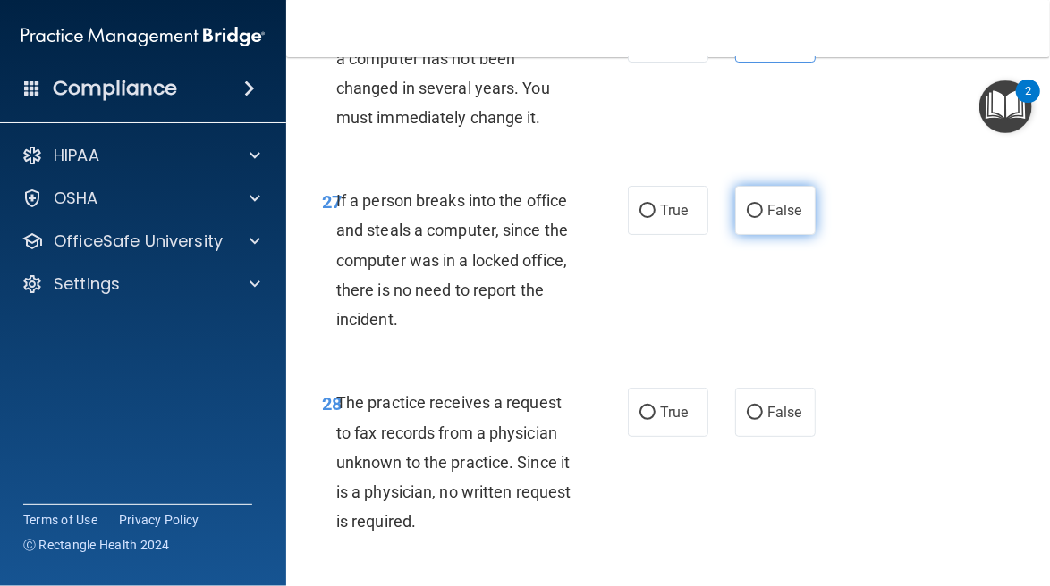
click at [772, 235] on label "False" at bounding box center [775, 210] width 80 height 49
click at [763, 218] on input "False" at bounding box center [755, 211] width 16 height 13
radio input "true"
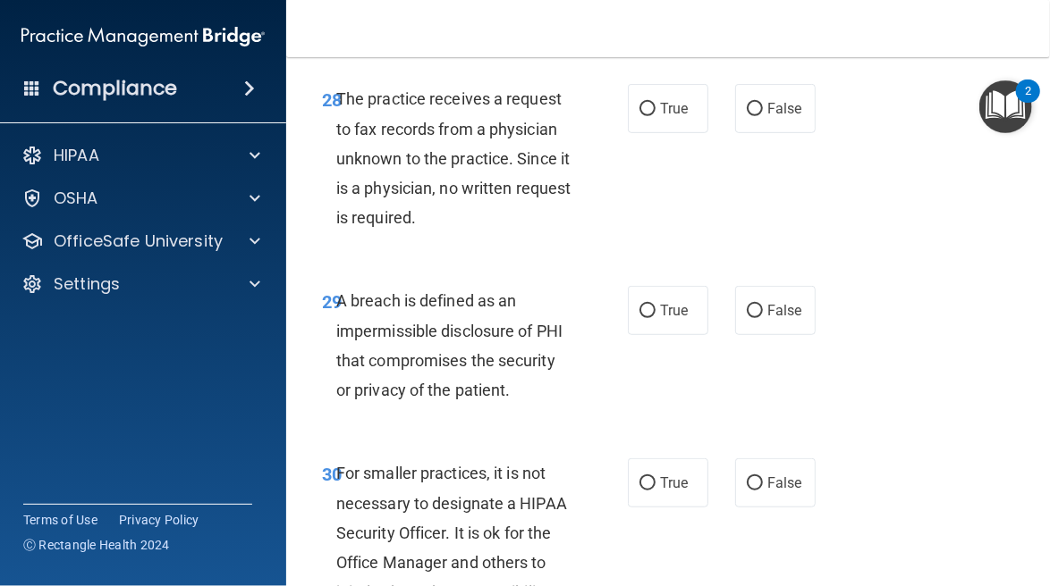
scroll to position [5579, 0]
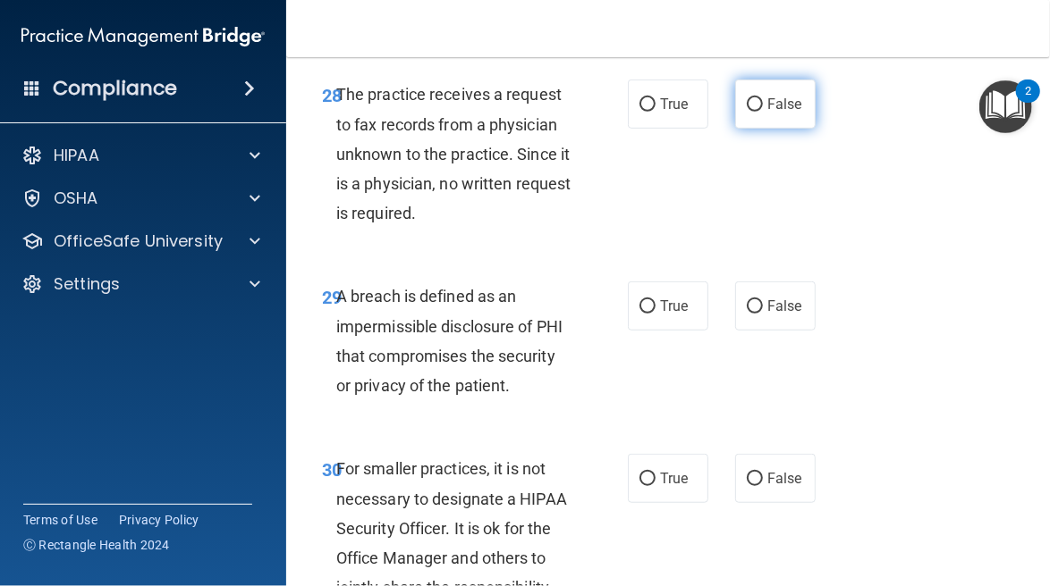
click at [782, 123] on label "False" at bounding box center [775, 104] width 80 height 49
click at [763, 112] on input "False" at bounding box center [755, 104] width 16 height 13
radio input "true"
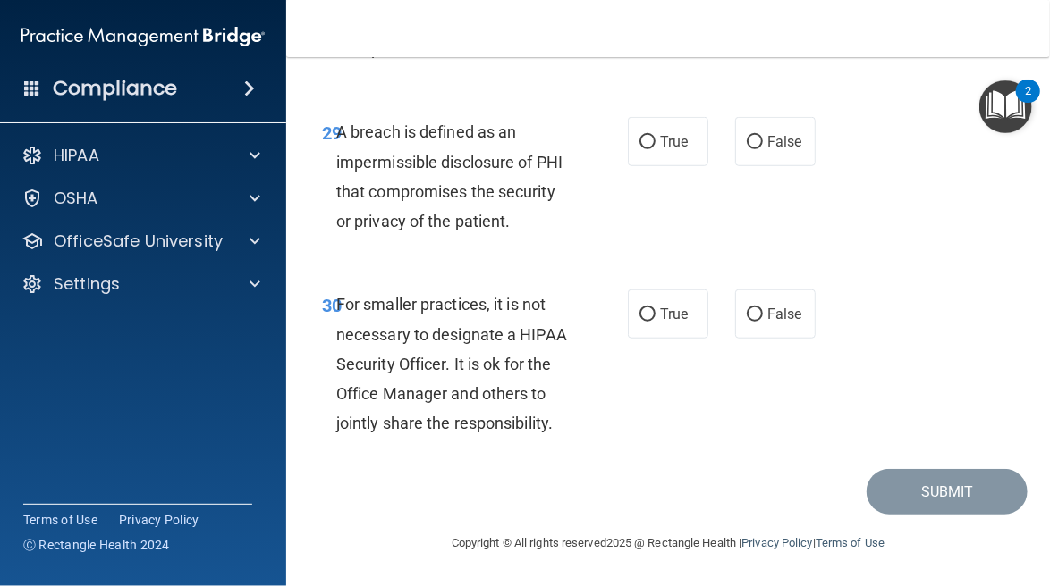
scroll to position [5770, 0]
click at [628, 144] on label "True" at bounding box center [668, 141] width 80 height 49
click at [639, 144] on input "True" at bounding box center [647, 142] width 16 height 13
radio input "true"
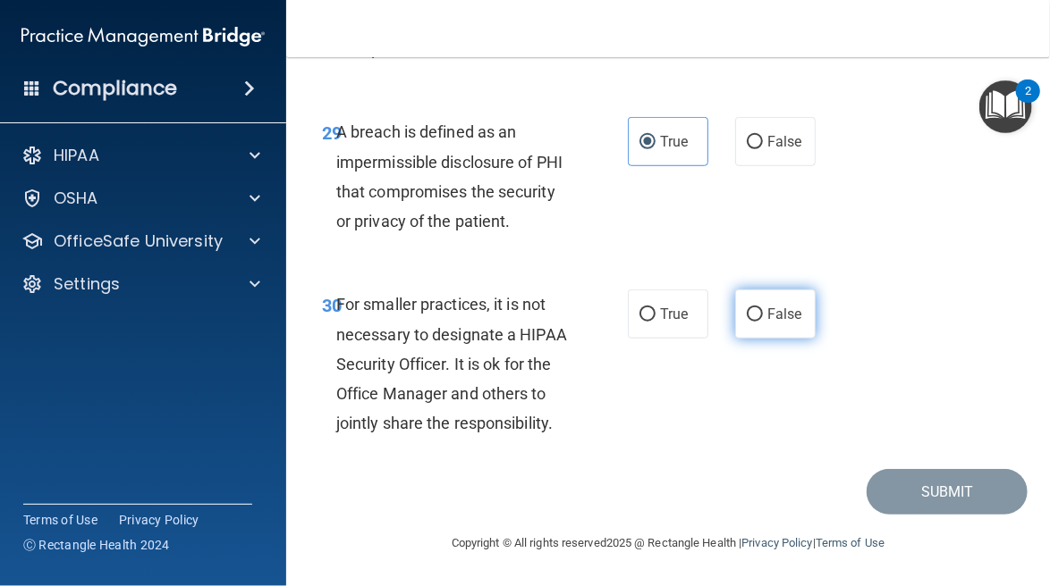
click at [773, 325] on label "False" at bounding box center [775, 314] width 80 height 49
click at [763, 322] on input "False" at bounding box center [755, 314] width 16 height 13
radio input "true"
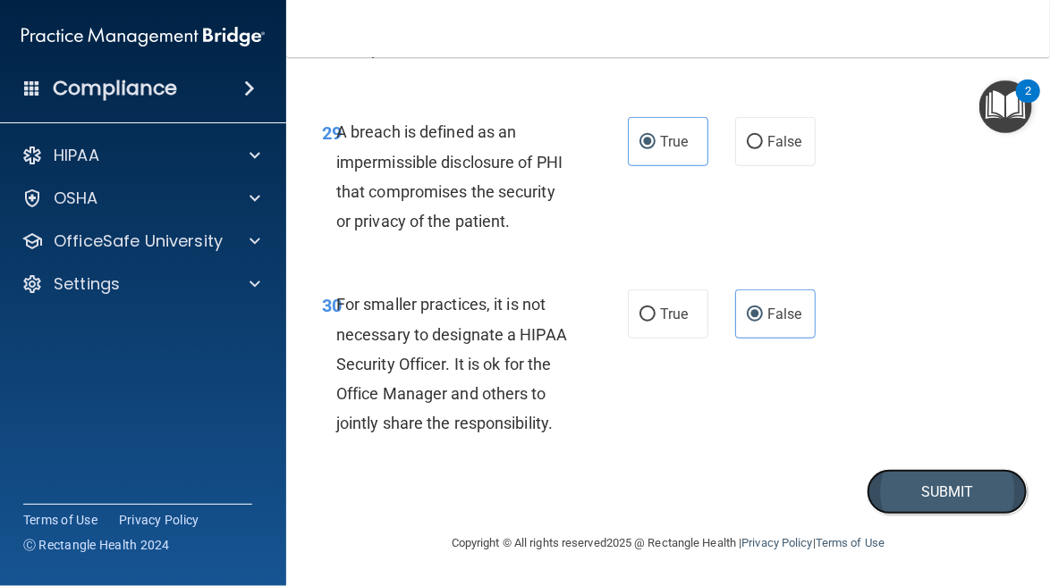
click at [921, 503] on button "Submit" at bounding box center [946, 492] width 161 height 46
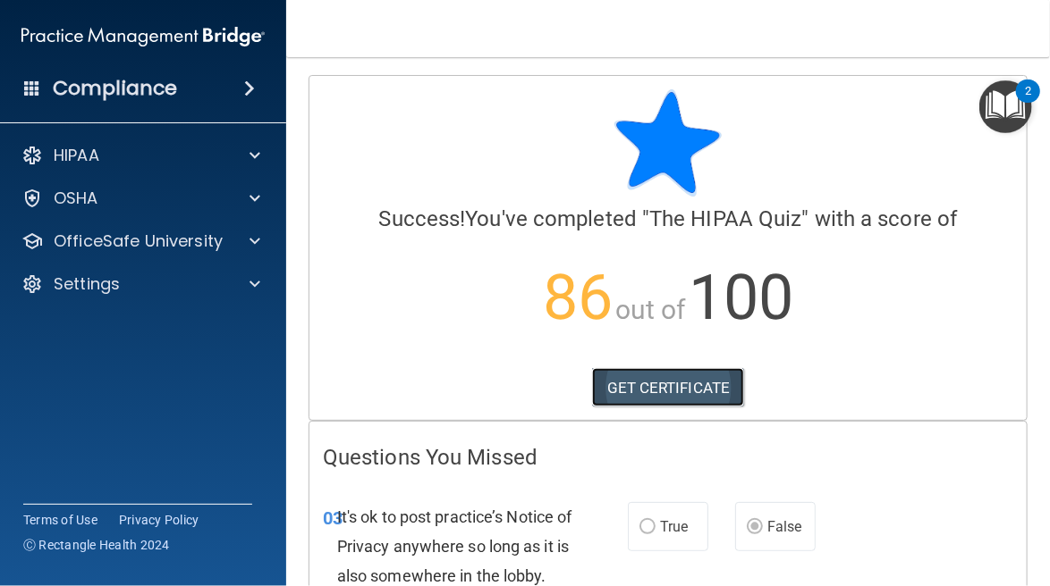
click at [662, 386] on link "GET CERTIFICATE" at bounding box center [668, 387] width 153 height 39
